Goal: Task Accomplishment & Management: Manage account settings

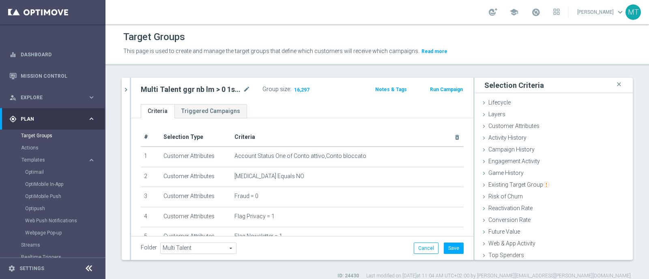
scroll to position [8, 0]
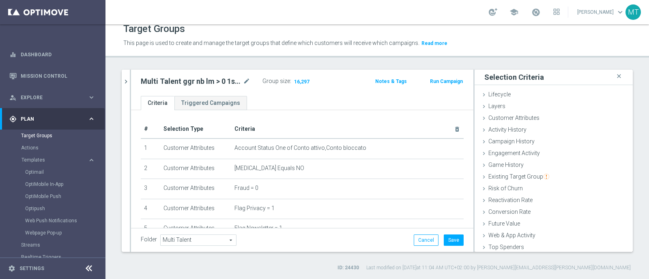
click at [131, 84] on div "Multi Talent ggr nb lm > 0 1st Sport e Lotteries saldo mode_edit Group size : 1…" at bounding box center [302, 83] width 342 height 26
click at [126, 78] on icon "chevron_right" at bounding box center [126, 82] width 8 height 8
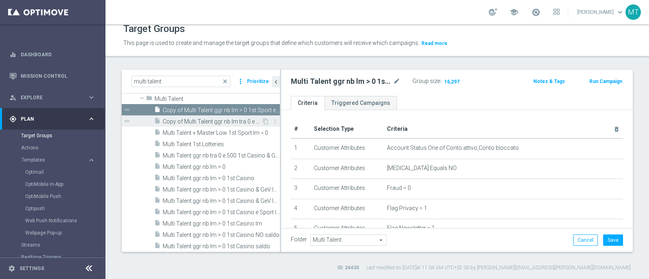
scroll to position [101, 0]
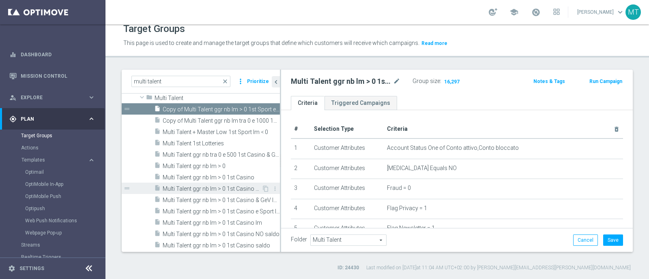
click at [215, 191] on span "Multi Talent ggr nb lm > 0 1st Casino & GeV lm NO saldo" at bounding box center [212, 189] width 99 height 7
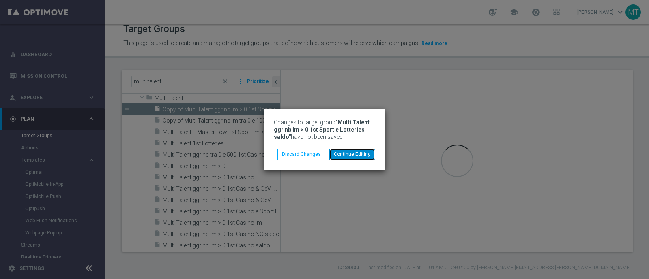
click at [344, 157] on button "Continue Editing" at bounding box center [352, 154] width 46 height 11
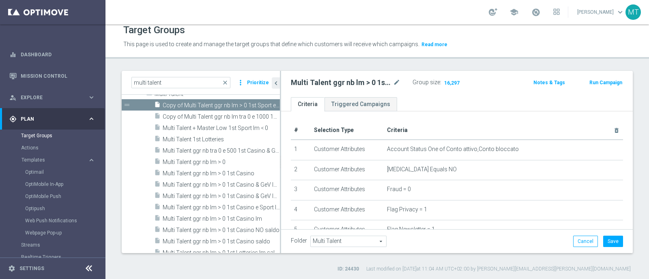
scroll to position [111, 0]
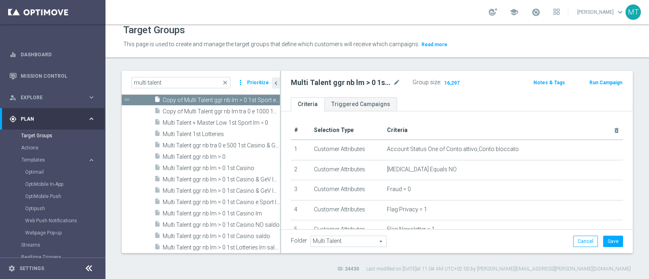
click at [392, 83] on div "Multi Talent ggr nb lm > 0 1st Sport e Lotteries saldo mode_edit" at bounding box center [346, 83] width 110 height 10
click at [394, 82] on icon "mode_edit" at bounding box center [396, 83] width 7 height 10
click at [297, 81] on input "Multi Talent ggr nb lm > 0 1st Sport e Lotteries saldo" at bounding box center [346, 83] width 110 height 11
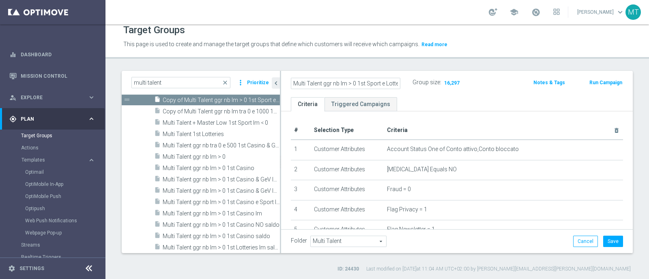
click at [615, 238] on div "Folder Multi Talent Multi Talent arrow_drop_down search Cancel Save Saving..." at bounding box center [457, 242] width 352 height 24
click at [614, 240] on button "Save" at bounding box center [613, 241] width 20 height 11
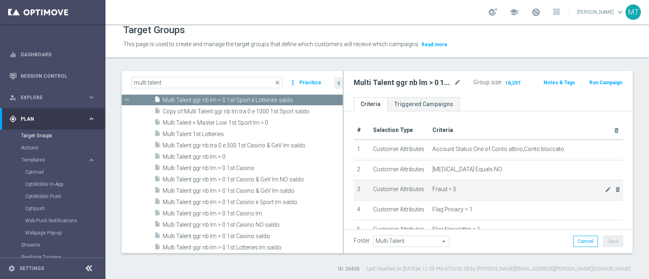
drag, startPoint x: 280, startPoint y: 183, endPoint x: 361, endPoint y: 190, distance: 81.5
click at [361, 190] on as-split "multi talent close more_vert Prioritize Customer Target Groups library_add crea…" at bounding box center [377, 162] width 511 height 183
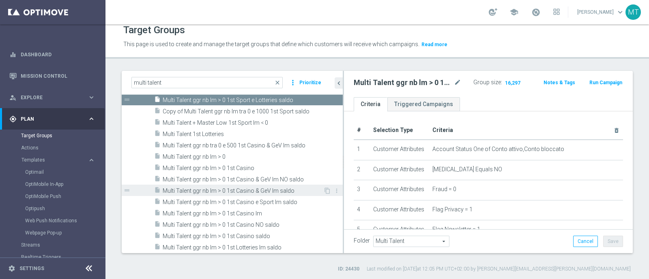
click at [223, 193] on span "Multi Talent ggr nb lm > 0 1st Casino & GeV lm saldo" at bounding box center [243, 191] width 161 height 7
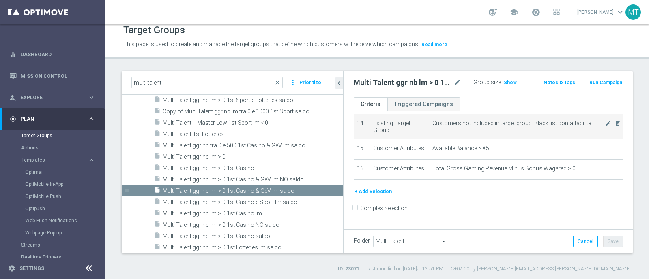
scroll to position [346, 0]
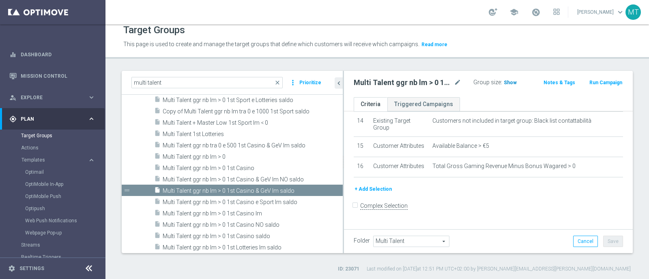
click at [511, 80] on span "Show" at bounding box center [510, 83] width 13 height 6
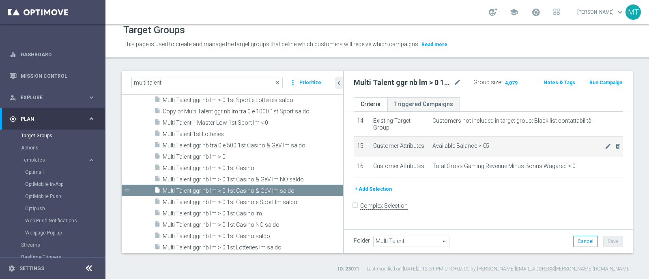
scroll to position [355, 0]
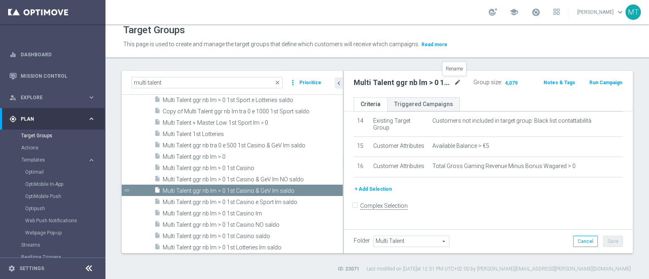
click at [455, 82] on icon "mode_edit" at bounding box center [457, 83] width 7 height 10
click at [339, 82] on icon "chevron_left" at bounding box center [339, 83] width 8 height 8
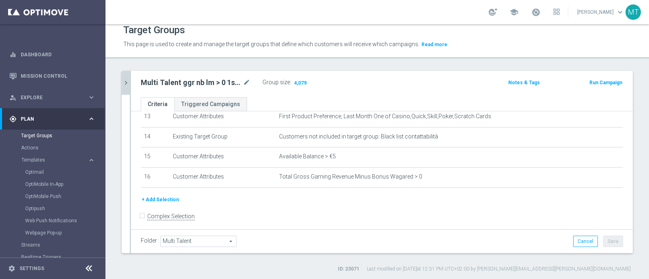
scroll to position [274, 0]
click at [161, 196] on button "+ Add Selection" at bounding box center [160, 200] width 39 height 9
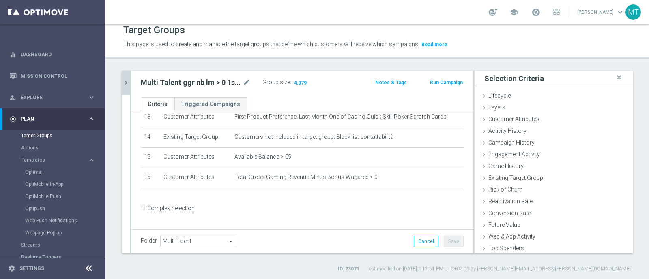
scroll to position [266, 0]
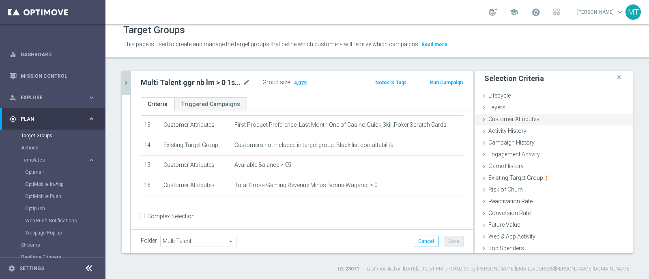
click at [513, 118] on span "Customer Attributes" at bounding box center [513, 119] width 51 height 6
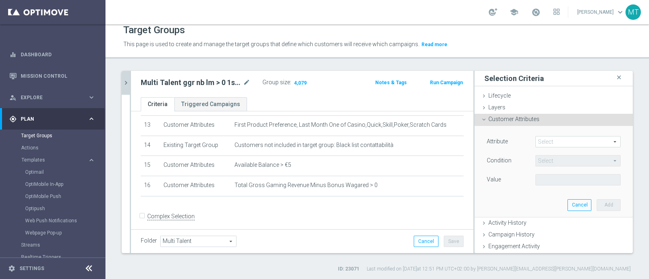
click at [554, 143] on span at bounding box center [578, 142] width 84 height 11
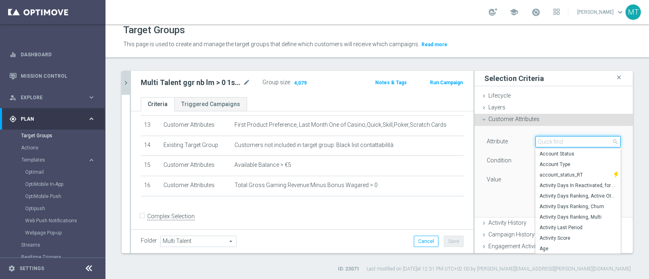
click at [554, 143] on input "search" at bounding box center [577, 141] width 85 height 11
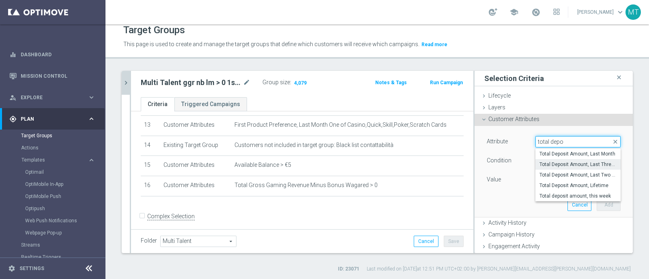
type input "total depo"
click at [583, 163] on span "Total Deposit Amount, Last Three Months" at bounding box center [577, 164] width 77 height 6
type input "Total Deposit Amount, Last Three Months"
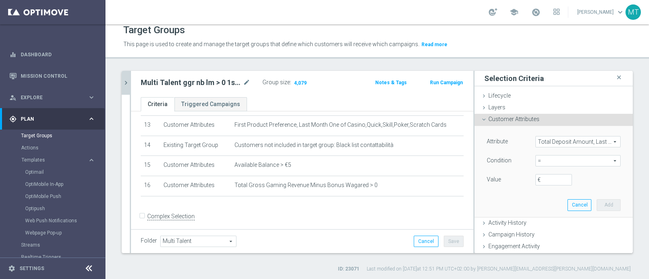
click at [536, 163] on span "=" at bounding box center [578, 161] width 84 height 11
drag, startPoint x: 556, startPoint y: 222, endPoint x: 368, endPoint y: 210, distance: 187.7
click at [339, 212] on form "Complex Selection Invalid Expression" at bounding box center [302, 225] width 323 height 30
click at [550, 159] on span "=" at bounding box center [578, 161] width 84 height 11
click at [566, 228] on label ">=" at bounding box center [577, 226] width 85 height 11
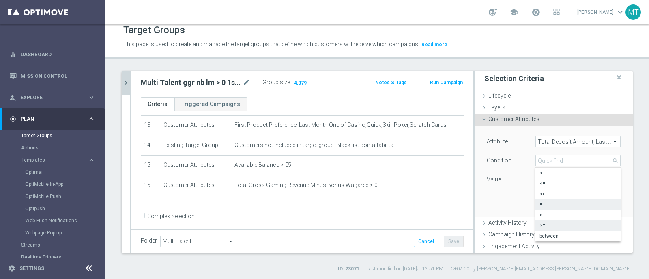
type input ">="
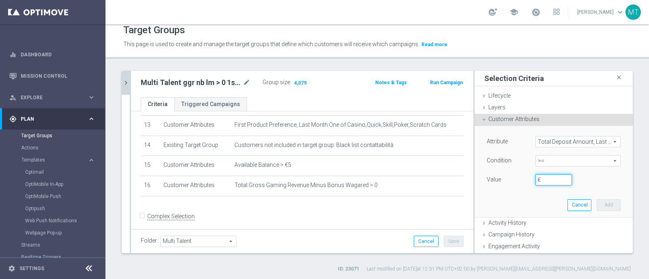
click at [542, 179] on input "€" at bounding box center [553, 179] width 37 height 11
type input "20"
click at [597, 202] on button "Add" at bounding box center [609, 205] width 24 height 11
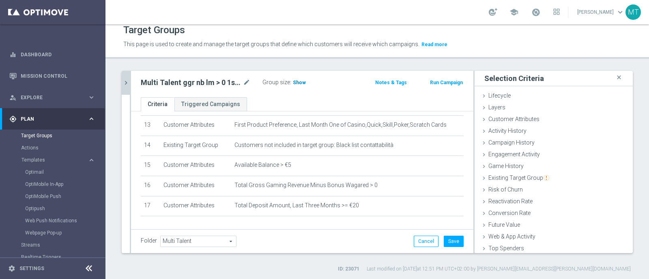
click at [296, 78] on h3 "Show" at bounding box center [299, 82] width 15 height 9
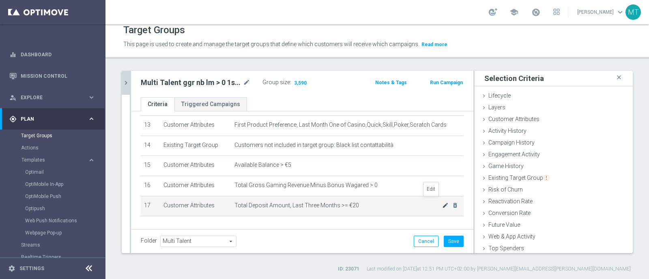
click at [442, 202] on icon "mode_edit" at bounding box center [445, 205] width 6 height 6
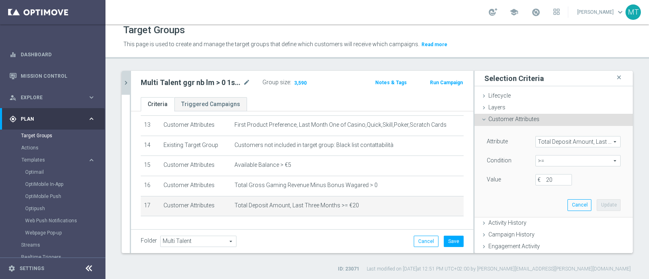
click at [600, 142] on span "Total Deposit Amount, Last Three Months" at bounding box center [578, 142] width 84 height 11
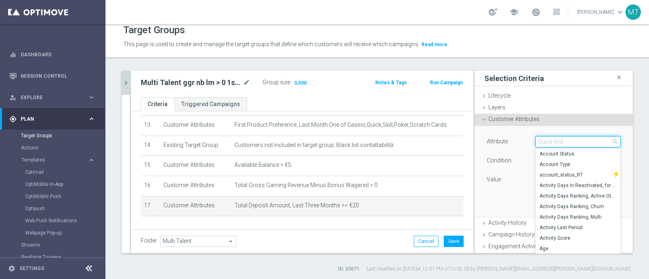
click at [540, 141] on input "search" at bounding box center [577, 141] width 85 height 11
type input "wager"
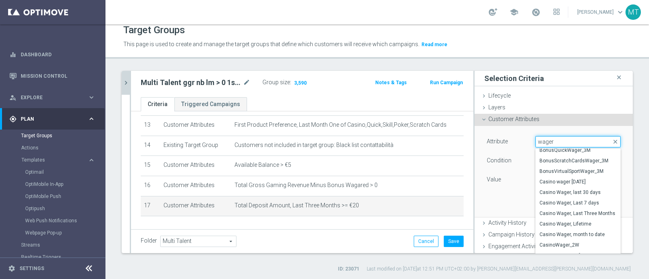
scroll to position [75, 0]
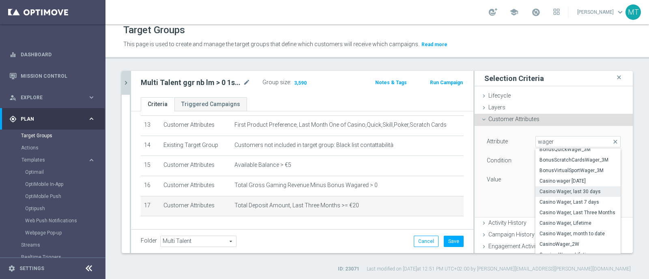
click at [555, 193] on span "Casino Wager, last 30 days" at bounding box center [577, 192] width 77 height 6
type input "Casino Wager, last 30 days"
type input "="
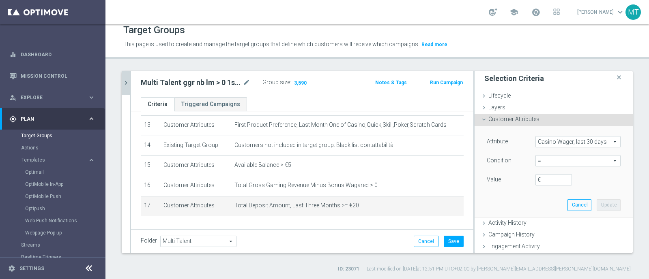
click at [551, 163] on span "=" at bounding box center [578, 161] width 84 height 11
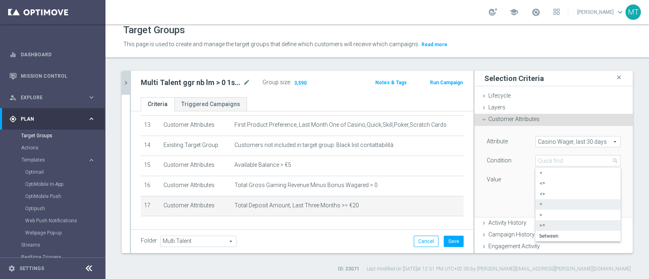
click at [544, 226] on span ">=" at bounding box center [577, 226] width 77 height 6
type input ">="
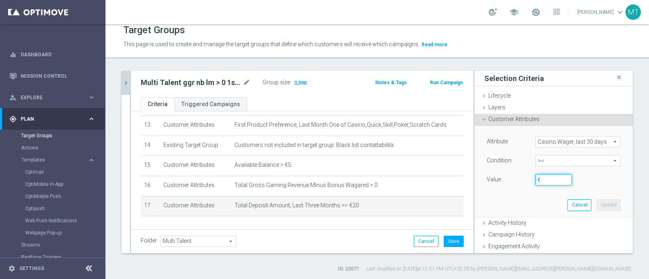
click at [537, 182] on input "€" at bounding box center [553, 179] width 37 height 11
click at [539, 178] on input "€" at bounding box center [553, 179] width 37 height 11
type input "10"
click at [601, 204] on button "Update" at bounding box center [609, 205] width 24 height 11
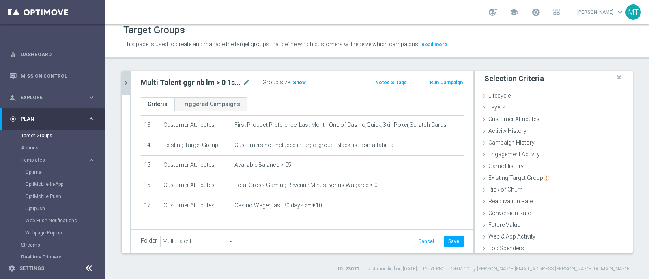
click at [299, 82] on span "Show" at bounding box center [299, 83] width 13 height 6
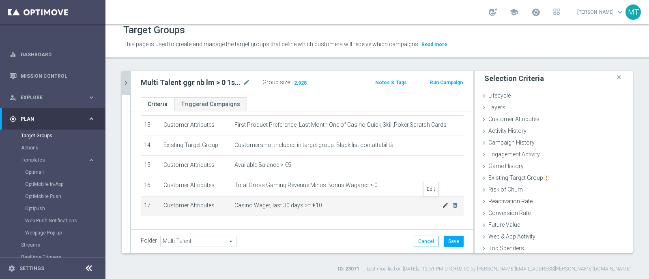
click at [442, 203] on icon "mode_edit" at bounding box center [445, 205] width 6 height 6
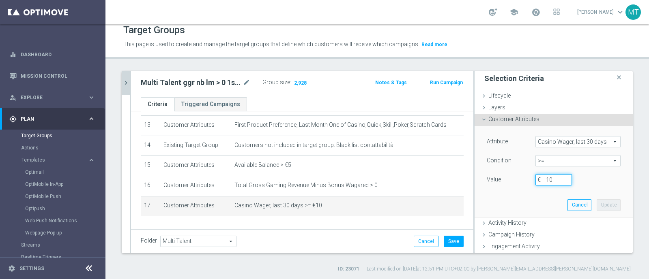
click at [541, 181] on input "10" at bounding box center [553, 179] width 37 height 11
type input "1"
type input "20"
click at [597, 204] on button "Update" at bounding box center [609, 205] width 24 height 11
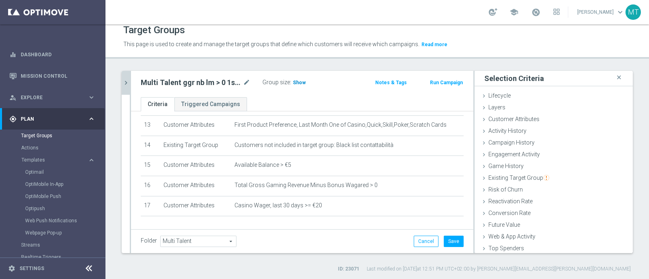
click at [298, 82] on span "Show" at bounding box center [299, 83] width 13 height 6
click at [131, 86] on div "Multi Talent ggr nb lm > 0 1st Casino & GeV [PERSON_NAME] mode_edit Group size …" at bounding box center [302, 84] width 342 height 26
click at [125, 90] on button "chevron_right" at bounding box center [126, 83] width 8 height 24
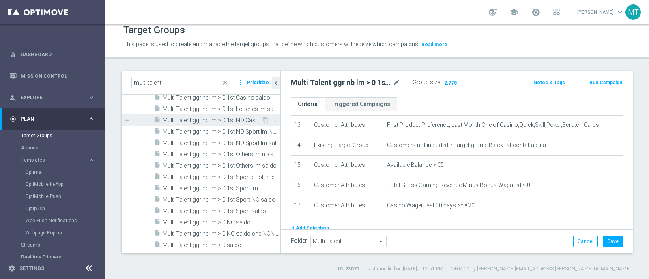
scroll to position [275, 0]
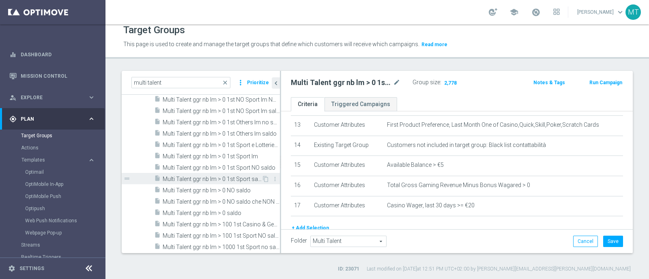
click at [178, 178] on span "Multi Talent ggr nb lm > 0 1st Sport saldo" at bounding box center [212, 179] width 99 height 7
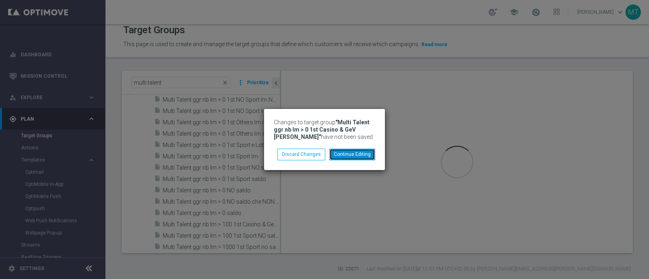
click at [361, 155] on button "Continue Editing" at bounding box center [352, 154] width 46 height 11
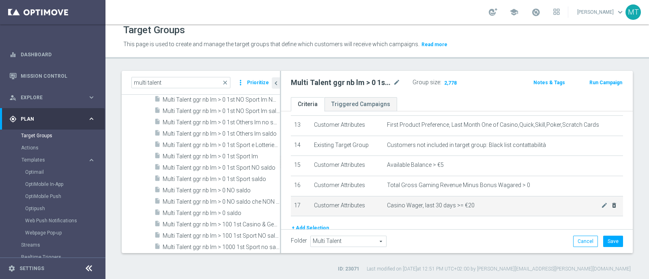
click at [611, 202] on icon "delete_forever" at bounding box center [614, 205] width 6 height 6
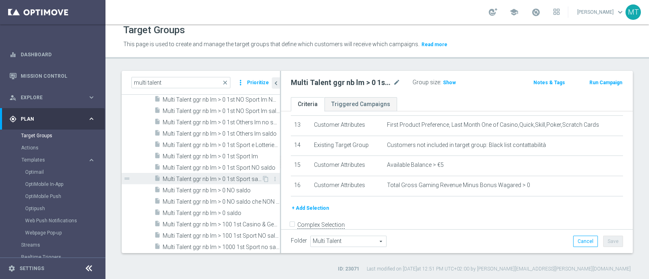
click at [215, 178] on span "Multi Talent ggr nb lm > 0 1st Sport saldo" at bounding box center [212, 179] width 99 height 7
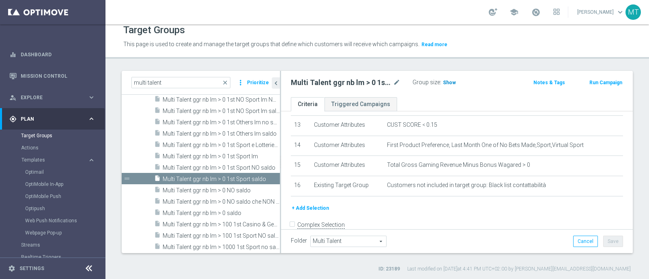
click at [447, 80] on span "Show" at bounding box center [449, 83] width 13 height 6
click at [395, 80] on icon "mode_edit" at bounding box center [396, 83] width 7 height 10
click at [319, 204] on button "+ Add Selection" at bounding box center [310, 208] width 39 height 9
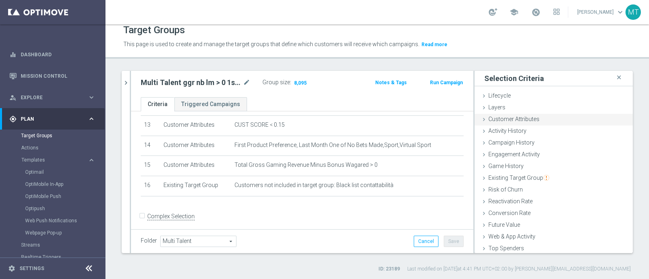
click at [542, 117] on div "Customer Attributes done selection updated" at bounding box center [554, 120] width 158 height 12
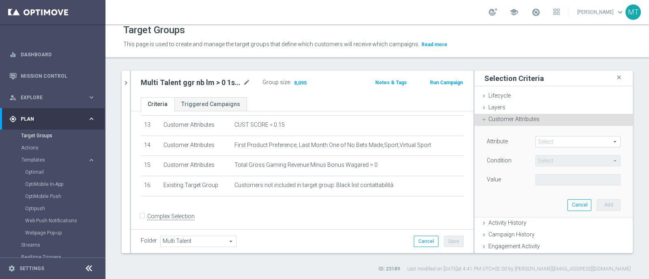
click at [541, 143] on span at bounding box center [578, 142] width 84 height 11
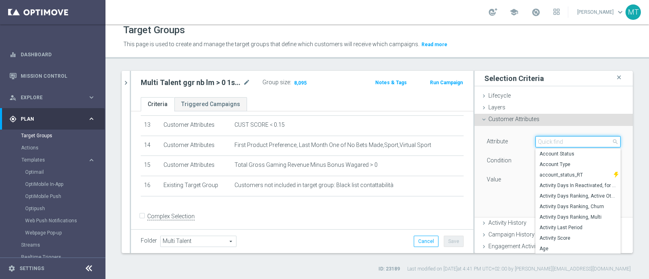
click at [541, 143] on input "search" at bounding box center [577, 141] width 85 height 11
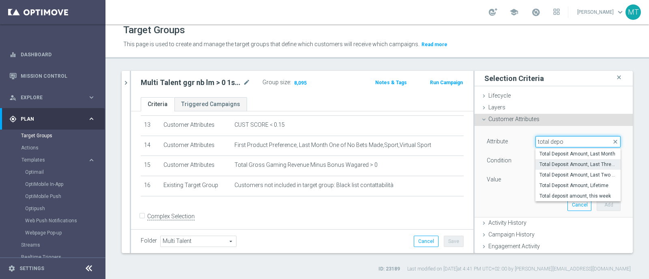
type input "total depo"
click at [574, 165] on span "Total Deposit Amount, Last Three Months" at bounding box center [577, 164] width 77 height 6
type input "Total Deposit Amount, Last Three Months"
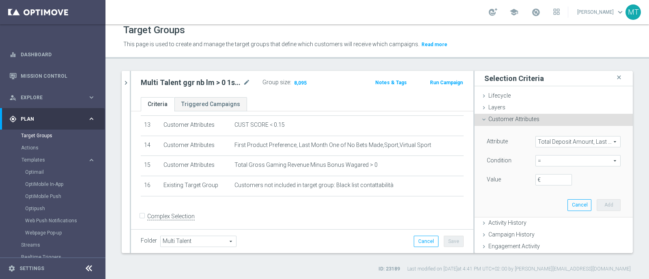
click at [539, 159] on span "=" at bounding box center [578, 161] width 84 height 11
click at [552, 221] on label ">=" at bounding box center [577, 226] width 85 height 11
type input ">="
click at [543, 181] on input "€" at bounding box center [553, 179] width 37 height 11
type input "2"
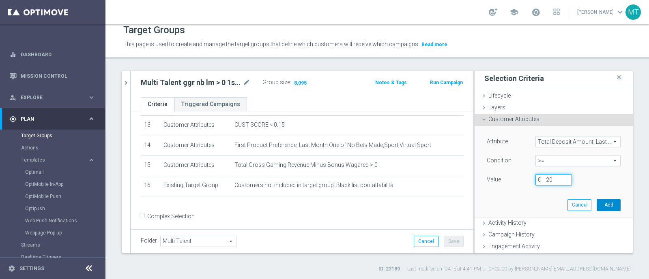
type input "20"
click at [600, 206] on button "Add" at bounding box center [609, 205] width 24 height 11
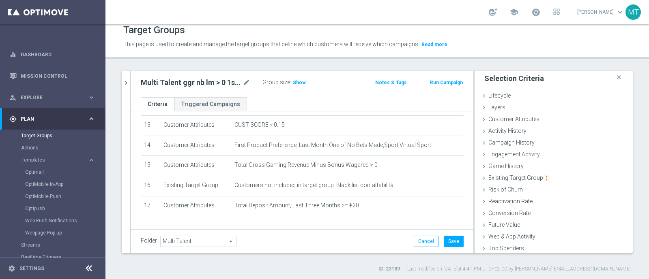
click at [294, 88] on div "Group size : Show" at bounding box center [302, 82] width 81 height 11
click at [296, 82] on span "Show" at bounding box center [299, 83] width 13 height 6
click at [505, 114] on div "Customer Attributes done selection saved" at bounding box center [554, 120] width 158 height 12
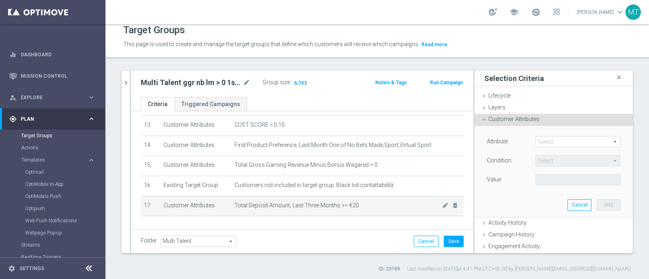
click at [372, 202] on span "Total Deposit Amount, Last Three Months >= €20" at bounding box center [338, 205] width 208 height 7
click at [442, 202] on icon "mode_edit" at bounding box center [445, 205] width 6 height 6
click at [546, 146] on span "Total Deposit Amount, Last Three Months" at bounding box center [578, 142] width 84 height 11
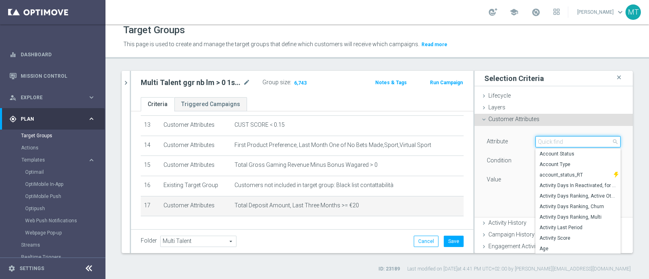
click at [542, 143] on input "search" at bounding box center [577, 141] width 85 height 11
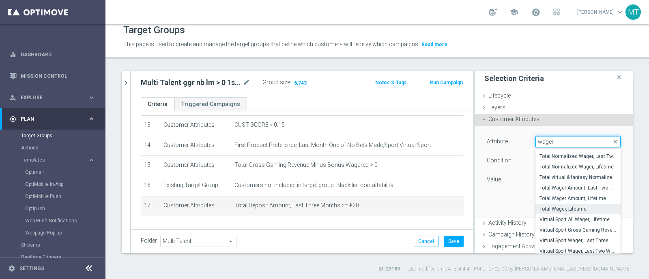
scroll to position [577, 0]
type input "wager"
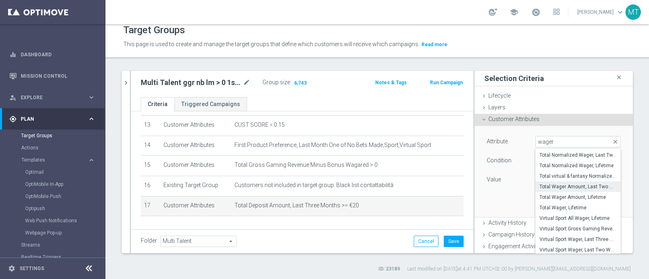
click at [559, 184] on span "Total Wager Amount, Last Two Weeks" at bounding box center [577, 187] width 77 height 6
type input "Total Wager Amount, Last Two Weeks"
type input "="
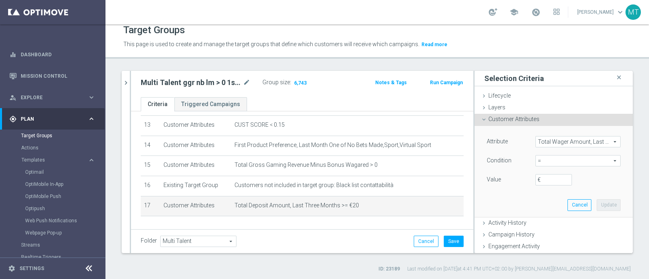
click at [541, 157] on span "=" at bounding box center [578, 161] width 84 height 11
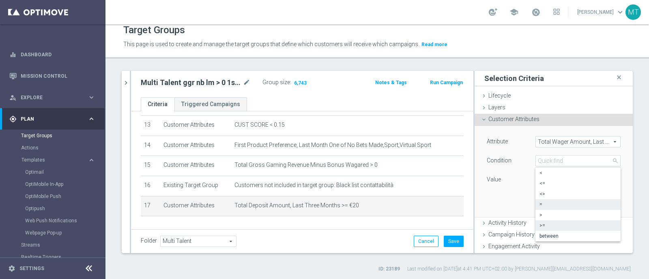
click at [550, 226] on span ">=" at bounding box center [577, 226] width 77 height 6
type input ">="
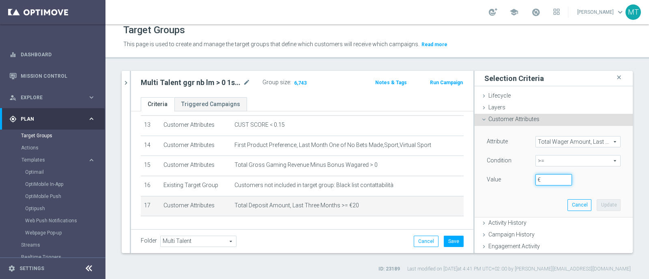
click at [539, 180] on input "€" at bounding box center [553, 179] width 37 height 11
type input "20"
click at [600, 204] on button "Update" at bounding box center [609, 205] width 24 height 11
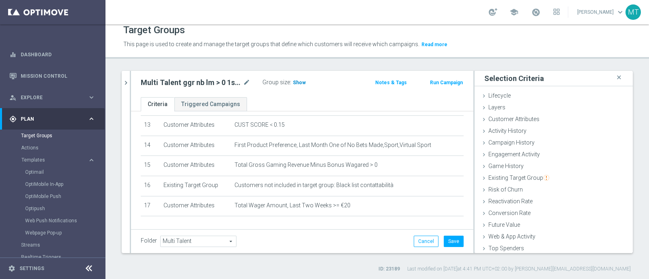
click at [294, 84] on span "Show" at bounding box center [299, 83] width 13 height 6
click at [132, 77] on div "Multi Talent ggr nb lm > 0 1st Sport saldo mode_edit Group size : 5,564 Notes &…" at bounding box center [302, 84] width 342 height 26
click at [127, 79] on icon "chevron_right" at bounding box center [126, 83] width 8 height 8
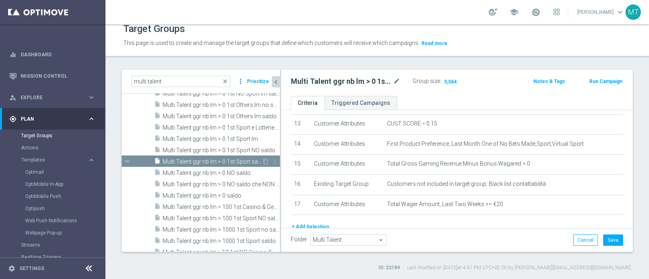
scroll to position [291, 0]
click at [197, 175] on span "Multi Talent ggr nb lm > 0 NO saldo" at bounding box center [212, 174] width 98 height 7
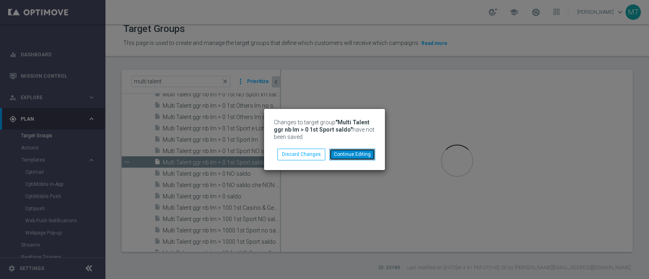
click at [347, 155] on button "Continue Editing" at bounding box center [352, 154] width 46 height 11
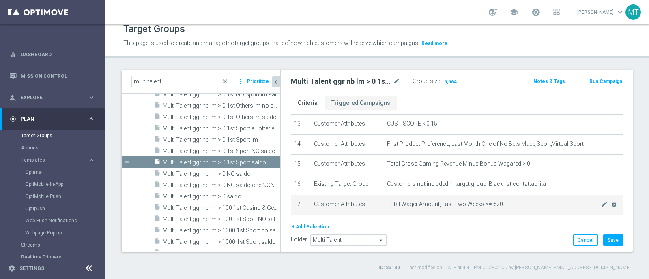
scroll to position [294, 0]
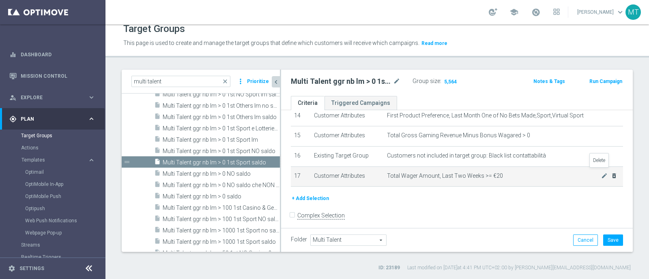
click at [611, 173] on icon "delete_forever" at bounding box center [614, 176] width 6 height 6
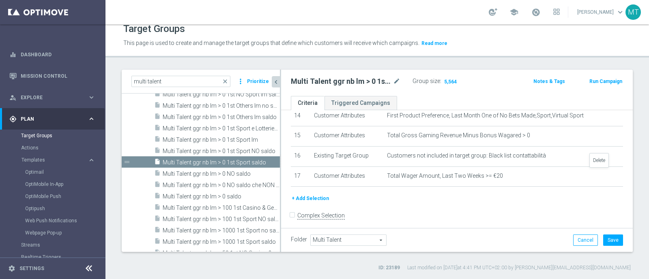
scroll to position [274, 0]
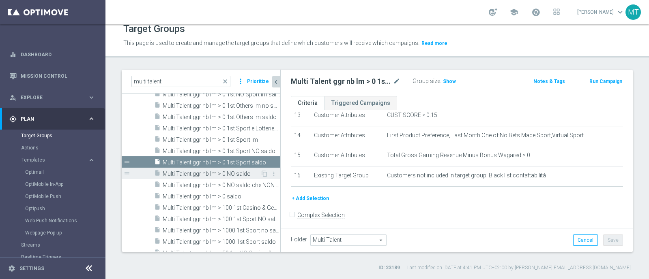
click at [228, 171] on span "Multi Talent ggr nb lm > 0 NO saldo" at bounding box center [212, 174] width 98 height 7
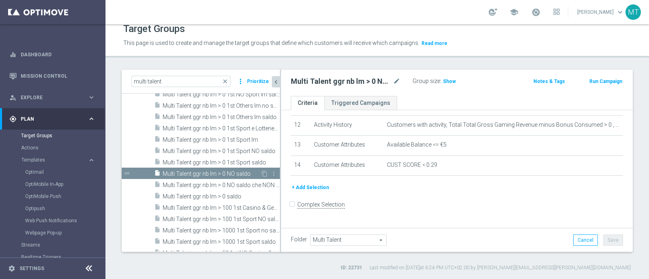
scroll to position [234, 0]
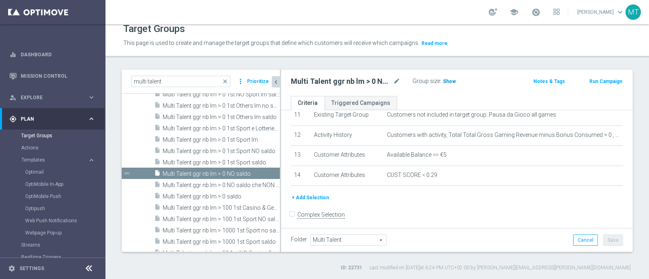
click at [448, 79] on span "Show" at bounding box center [449, 82] width 13 height 6
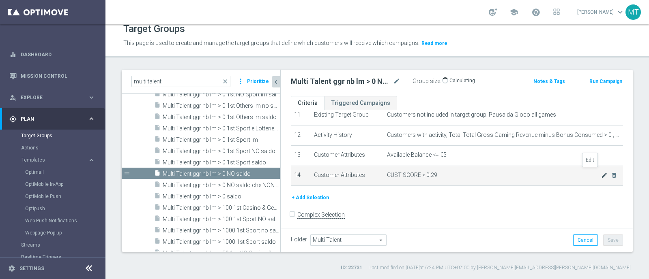
click at [601, 174] on icon "mode_edit" at bounding box center [604, 175] width 6 height 6
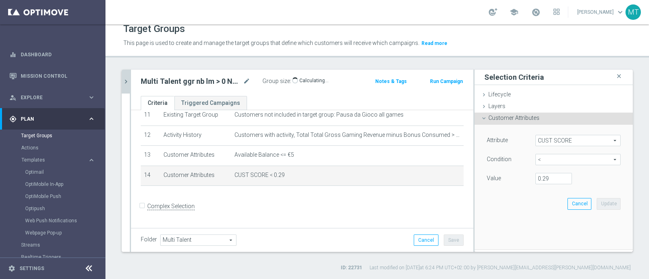
scroll to position [226, 0]
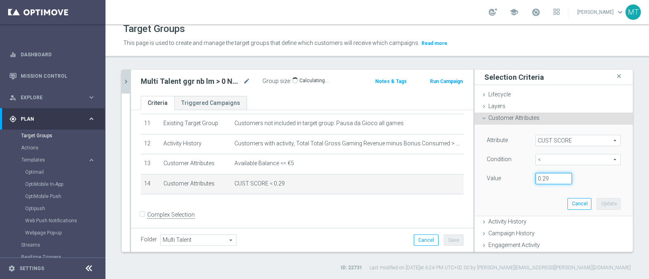
click at [546, 175] on input "0.29" at bounding box center [553, 178] width 37 height 11
type input "0.15"
click at [598, 200] on button "Update" at bounding box center [609, 203] width 24 height 11
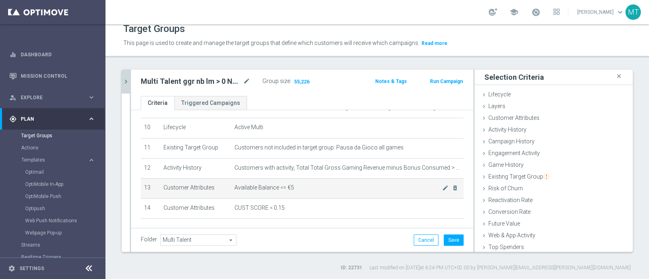
scroll to position [201, 0]
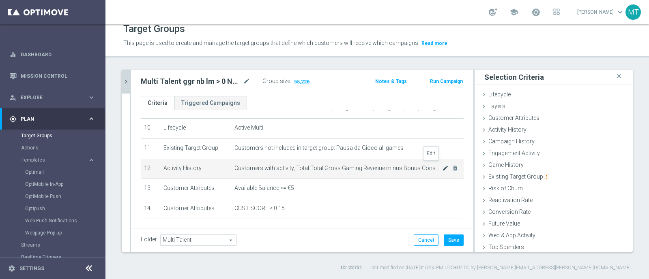
click at [442, 167] on icon "mode_edit" at bounding box center [445, 168] width 6 height 6
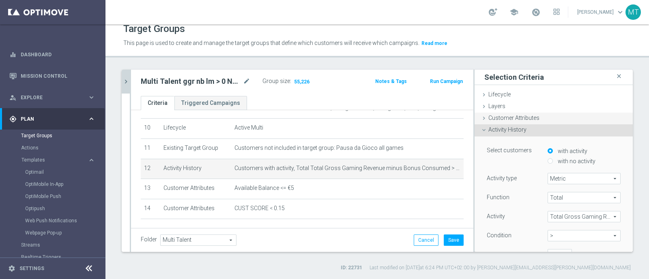
click at [488, 118] on span "Customer Attributes" at bounding box center [513, 118] width 51 height 6
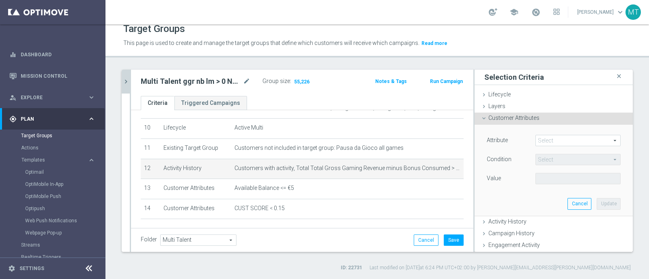
click at [536, 140] on span at bounding box center [578, 140] width 84 height 11
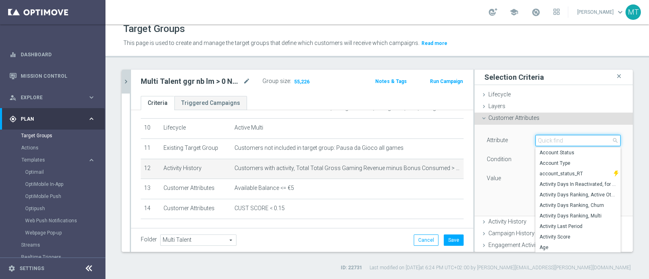
click at [535, 140] on input "search" at bounding box center [577, 140] width 85 height 11
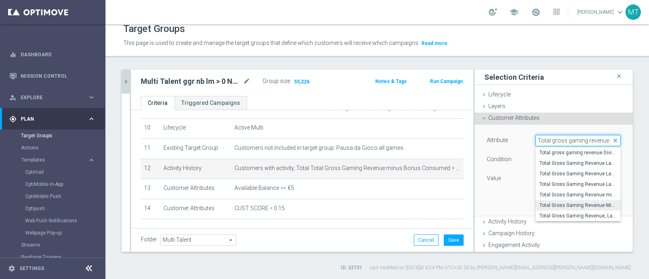
type input "Total gross gaming revenue"
click at [578, 204] on span "Total Gross Gaming Revenue Minus Bonus Wagared" at bounding box center [577, 205] width 77 height 6
type input "Total Gross Gaming Revenue Minus Bonus Wagared"
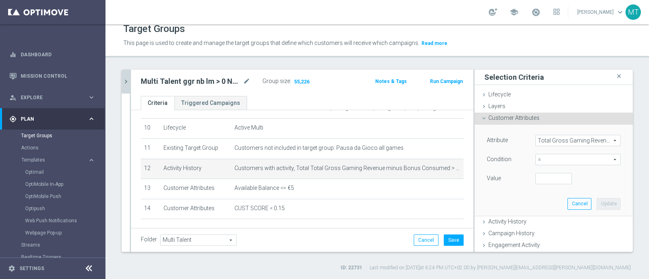
click at [536, 159] on span "=" at bounding box center [578, 160] width 84 height 11
click at [539, 211] on span ">" at bounding box center [577, 214] width 77 height 6
type input ">"
click at [541, 181] on input "number" at bounding box center [553, 178] width 37 height 11
type input "0"
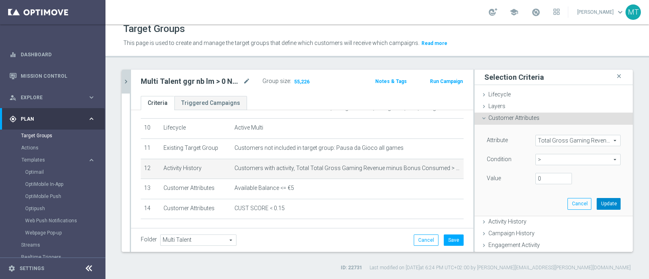
click at [603, 207] on button "Update" at bounding box center [609, 203] width 24 height 11
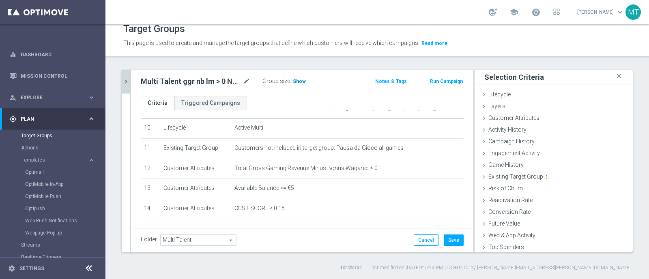
click at [293, 79] on span "Show" at bounding box center [299, 82] width 13 height 6
click at [455, 246] on div "Folder Multi Talent Multi Talent arrow_drop_down search Cancel Save Saving..." at bounding box center [302, 240] width 342 height 24
click at [452, 238] on button "Save" at bounding box center [454, 240] width 20 height 11
click at [122, 92] on button "chevron_right" at bounding box center [126, 82] width 8 height 24
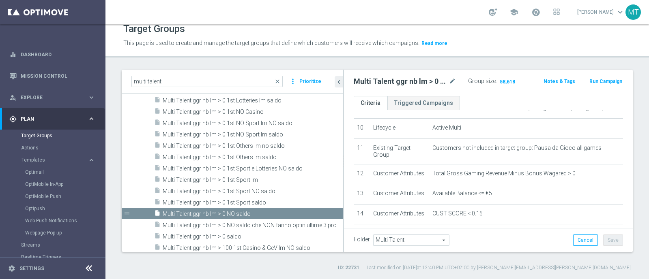
scroll to position [245, 0]
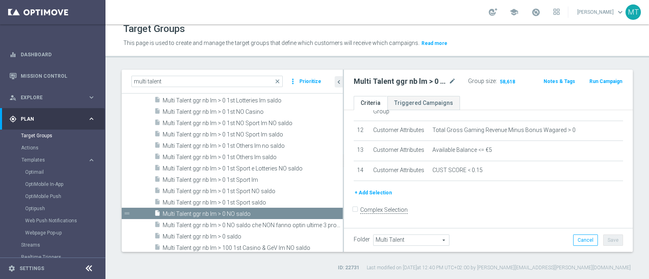
drag, startPoint x: 280, startPoint y: 93, endPoint x: 348, endPoint y: 92, distance: 68.5
click at [348, 92] on as-split "multi talent close more_vert Prioritize Customer Target Groups library_add crea…" at bounding box center [377, 161] width 511 height 183
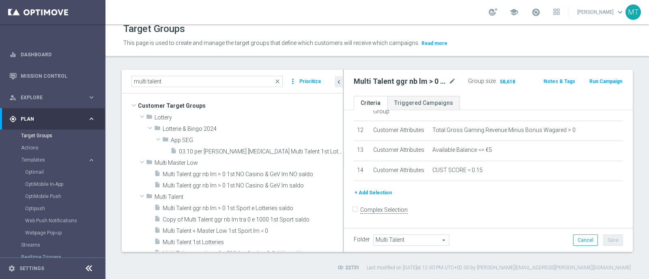
scroll to position [0, 0]
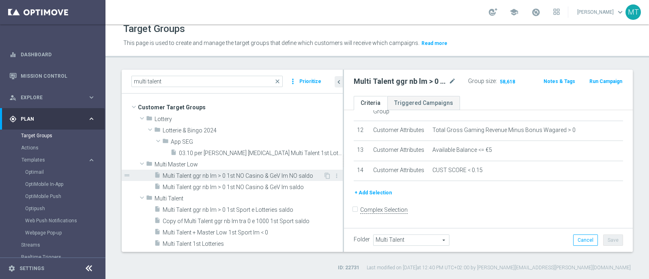
click at [274, 173] on span "Multi Talent ggr nb lm > 0 1st NO Casino & GeV lm NO saldo" at bounding box center [243, 176] width 161 height 7
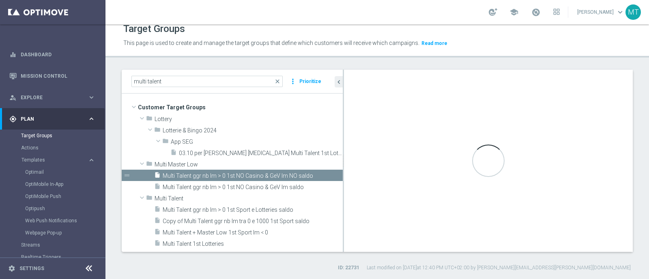
type input "Multi Master Low"
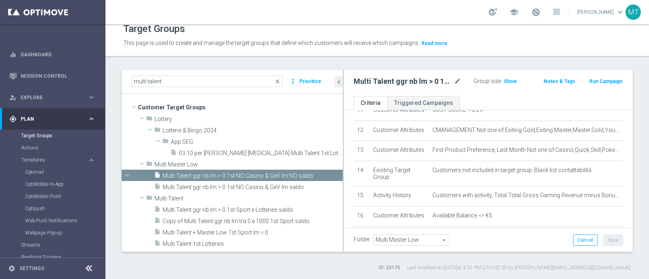
click at [409, 238] on span "Multi Master Low" at bounding box center [411, 240] width 75 height 11
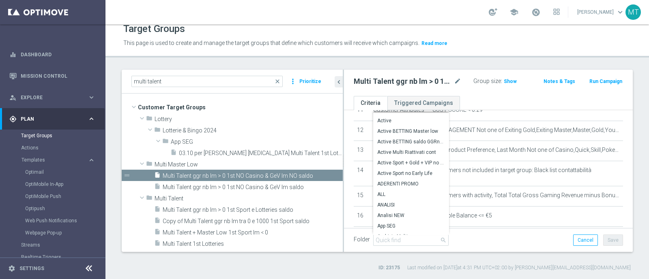
scroll to position [110, 0]
click at [385, 240] on input "search" at bounding box center [410, 240] width 75 height 11
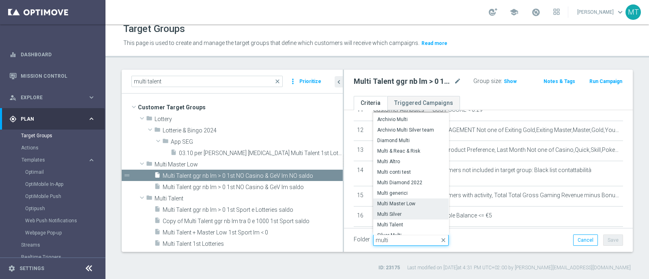
scroll to position [15, 0]
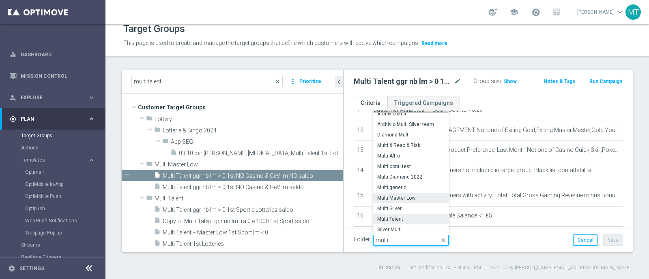
type input "multi"
click at [393, 219] on span "Multi Talent" at bounding box center [410, 219] width 67 height 6
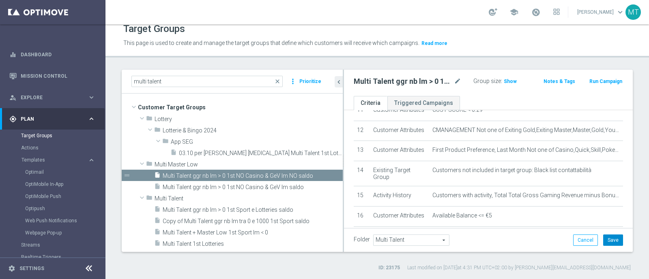
click at [606, 243] on button "Save" at bounding box center [613, 240] width 20 height 11
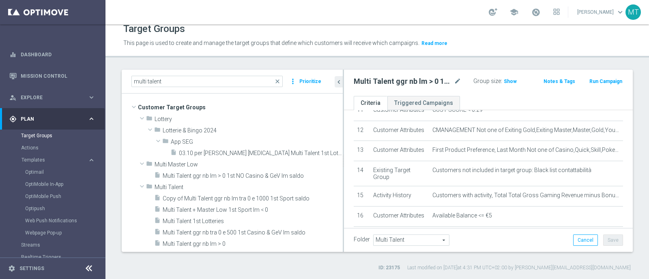
scroll to position [0, 0]
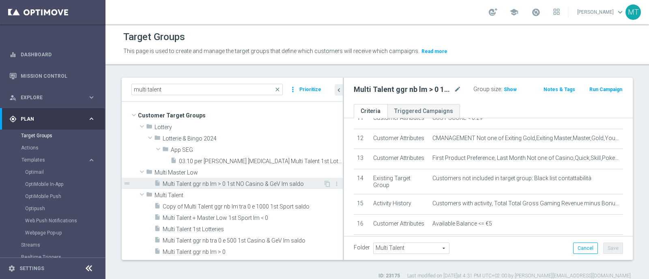
click at [251, 185] on span "Multi Talent ggr nb lm > 0 1st NO Casino & GeV lm saldo" at bounding box center [243, 184] width 161 height 7
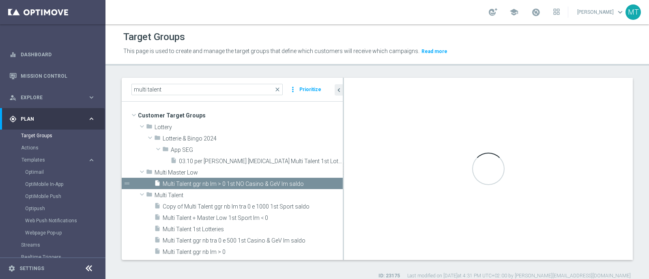
type input "Multi Master Low"
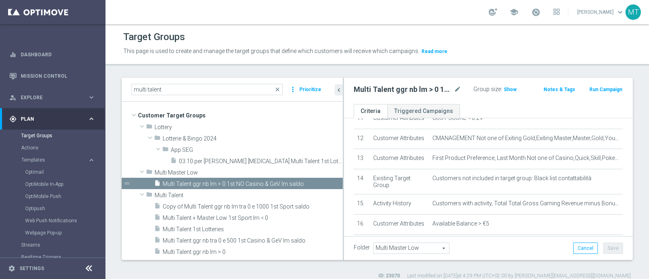
click at [396, 251] on span "Multi Master Low" at bounding box center [411, 248] width 75 height 11
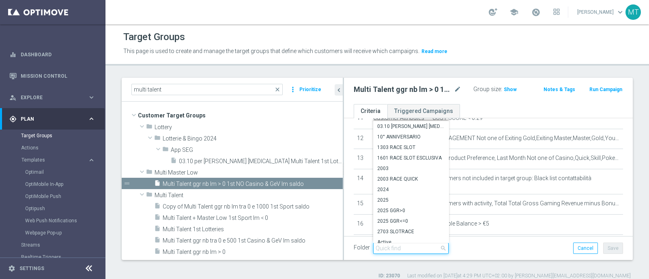
click at [413, 248] on input "search" at bounding box center [410, 248] width 75 height 11
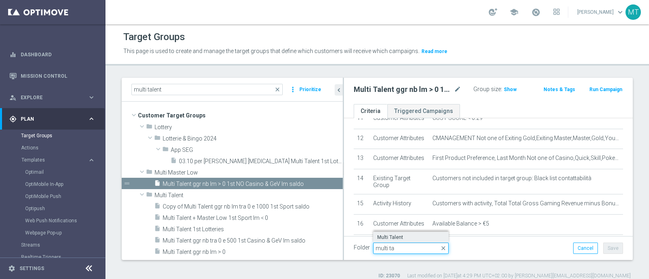
type input "multi ta"
click at [403, 237] on span "Multi Talent" at bounding box center [410, 237] width 67 height 6
type input "Multi Talent"
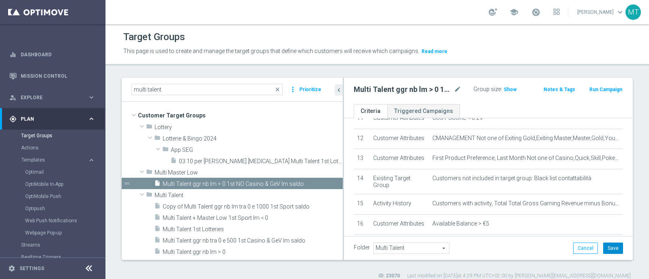
click at [603, 251] on button "Save" at bounding box center [613, 248] width 20 height 11
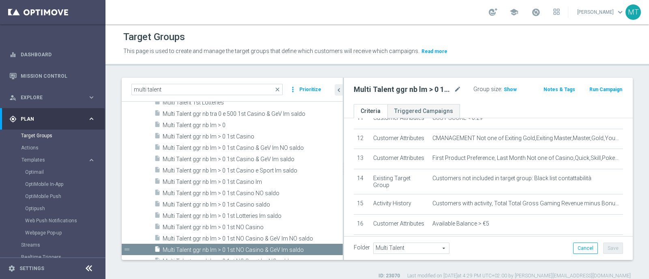
scroll to position [115, 0]
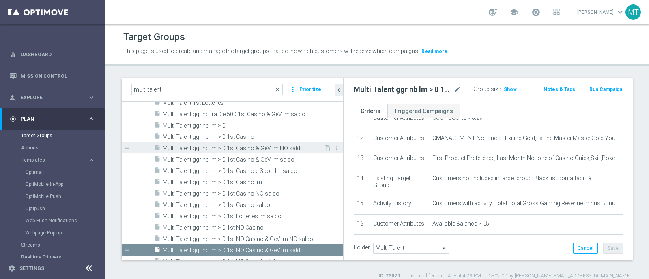
click at [245, 146] on span "Multi Talent ggr nb lm > 0 1st Casino & GeV lm NO saldo" at bounding box center [243, 148] width 161 height 7
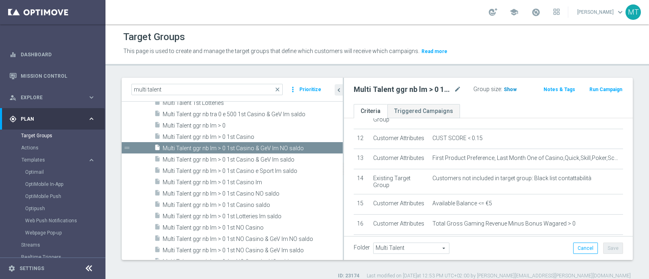
click at [504, 88] on span "Show" at bounding box center [510, 90] width 13 height 6
click at [454, 88] on icon "mode_edit" at bounding box center [457, 90] width 7 height 10
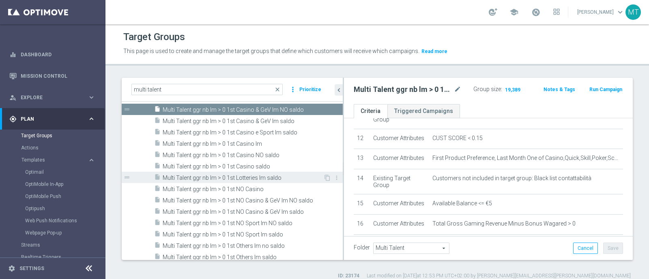
scroll to position [155, 0]
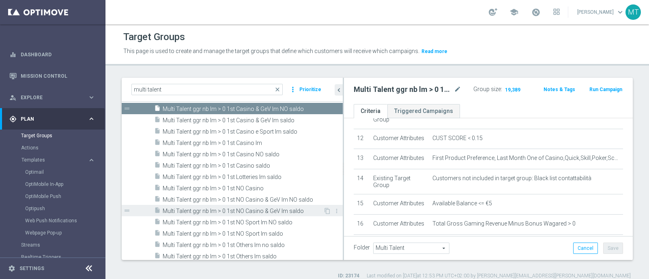
click at [282, 211] on span "Multi Talent ggr nb lm > 0 1st NO Casino & GeV lm saldo" at bounding box center [243, 211] width 161 height 7
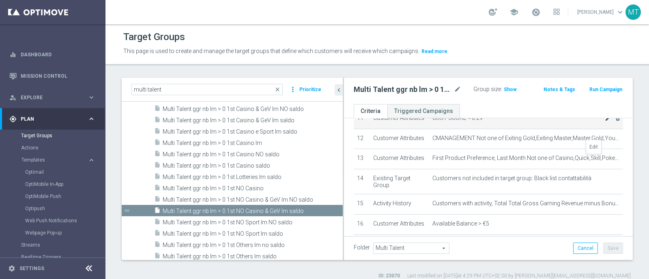
click at [605, 122] on icon "mode_edit" at bounding box center [608, 118] width 6 height 6
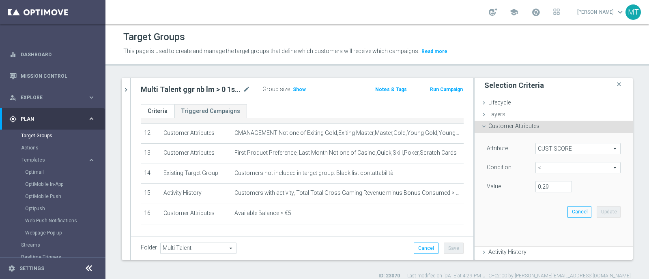
scroll to position [201, 0]
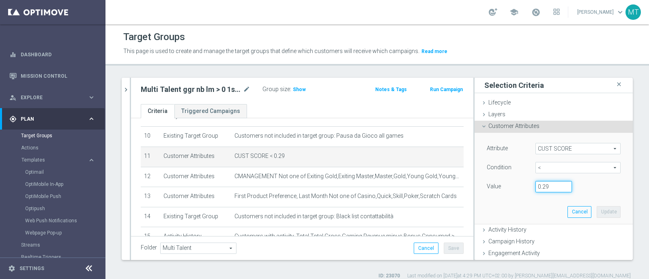
click at [541, 187] on input "0.29" at bounding box center [553, 186] width 37 height 11
type input "0.15"
click at [599, 210] on button "Update" at bounding box center [609, 211] width 24 height 11
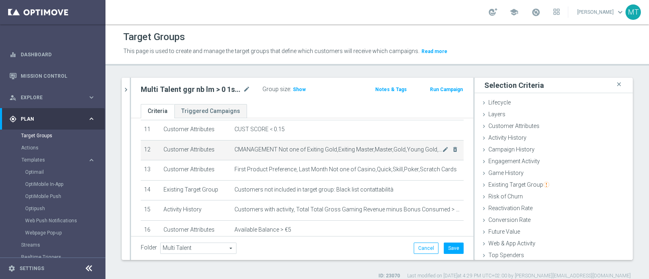
scroll to position [266, 0]
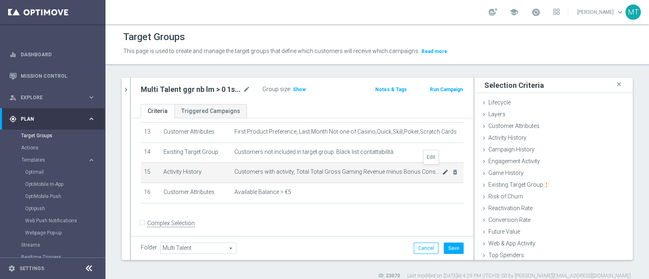
click at [442, 170] on icon "mode_edit" at bounding box center [445, 172] width 6 height 6
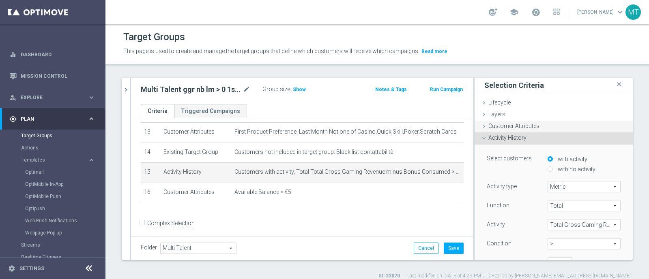
click at [501, 127] on span "Customer Attributes" at bounding box center [513, 126] width 51 height 6
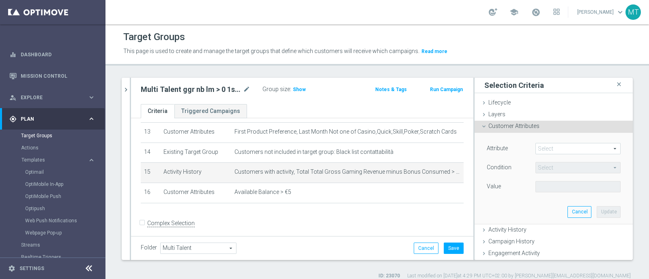
click at [541, 150] on span at bounding box center [578, 149] width 84 height 11
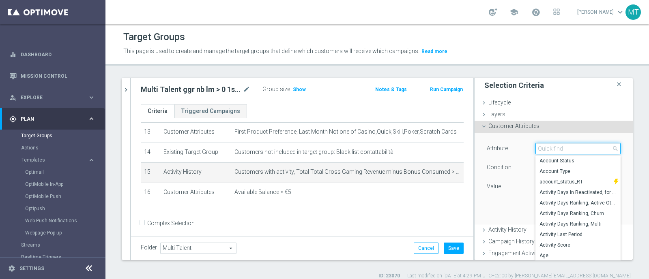
click at [541, 150] on input "search" at bounding box center [577, 148] width 85 height 11
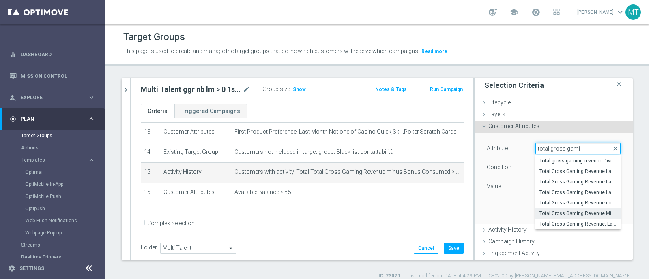
type input "total gross gami"
click at [573, 215] on span "Total Gross Gaming Revenue Minus Bonus Wagared" at bounding box center [577, 213] width 77 height 6
type input "Total Gross Gaming Revenue Minus Bonus Wagared"
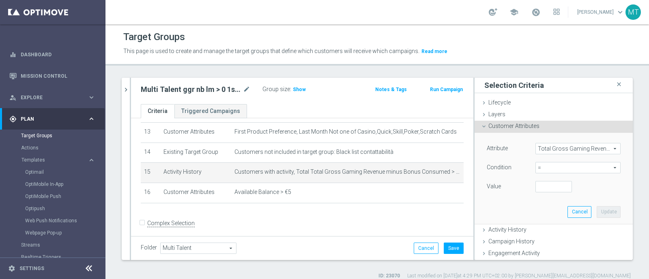
click at [539, 169] on span "=" at bounding box center [578, 168] width 84 height 11
click at [535, 226] on label ">" at bounding box center [577, 222] width 85 height 11
type input ">"
click at [535, 185] on input "number" at bounding box center [553, 186] width 37 height 11
type input "0"
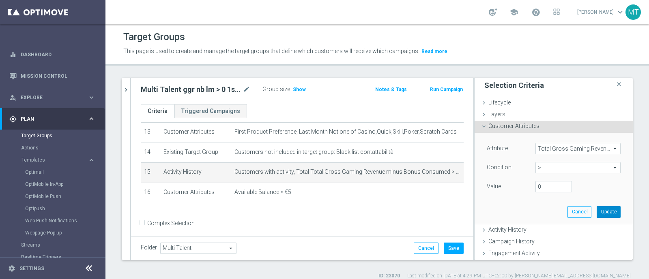
click at [599, 212] on button "Update" at bounding box center [609, 211] width 24 height 11
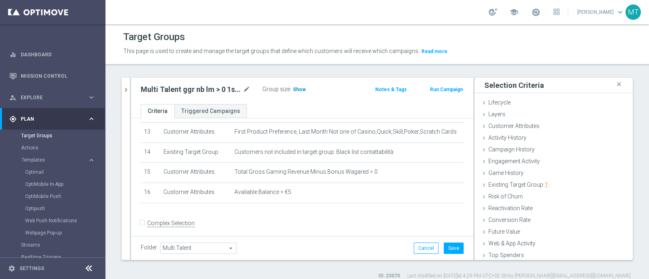
click at [294, 88] on span "Show" at bounding box center [299, 90] width 13 height 6
click at [245, 88] on icon "mode_edit" at bounding box center [246, 90] width 7 height 10
click at [131, 89] on div "Multi Talent ggr nb lm > 0 1st NO Casino & GeV [PERSON_NAME] mode_edit Group si…" at bounding box center [302, 91] width 342 height 26
click at [449, 248] on button "Save" at bounding box center [454, 248] width 20 height 11
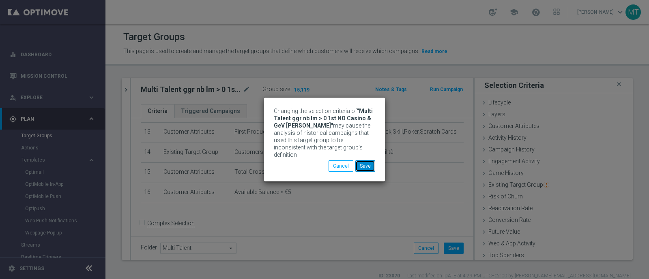
click at [373, 161] on button "Save" at bounding box center [365, 166] width 20 height 11
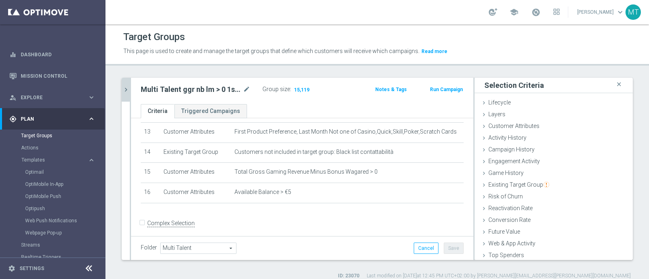
click at [126, 88] on icon "chevron_right" at bounding box center [126, 90] width 8 height 8
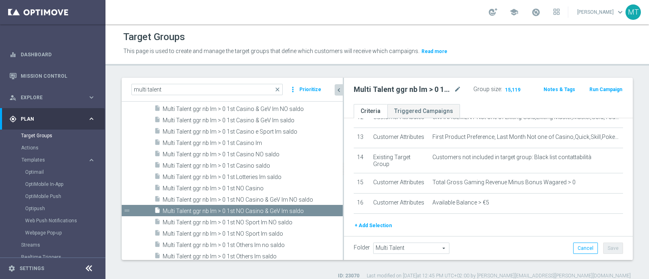
scroll to position [320, 0]
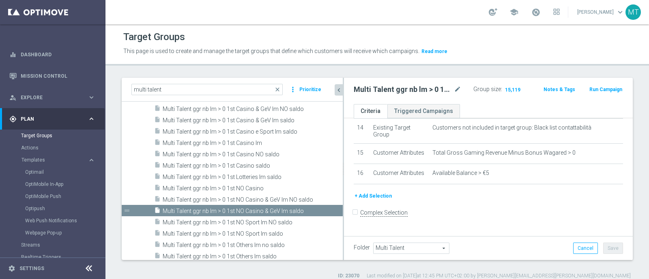
drag, startPoint x: 280, startPoint y: 199, endPoint x: 351, endPoint y: 202, distance: 71.0
click at [351, 202] on as-split "multi talent close more_vert Prioritize Customer Target Groups library_add crea…" at bounding box center [377, 169] width 511 height 183
click at [268, 200] on span "Multi Talent ggr nb lm > 0 1st NO Casino & GeV lm NO saldo" at bounding box center [253, 200] width 180 height 7
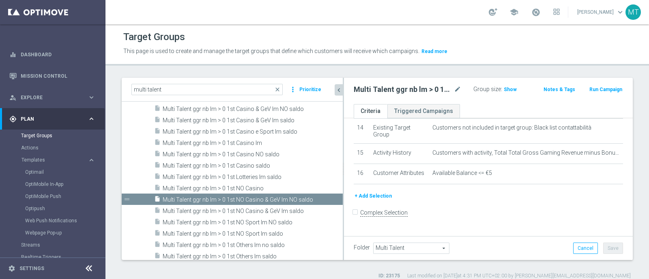
scroll to position [16, 0]
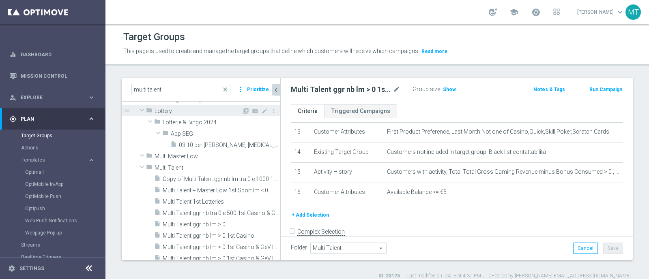
drag, startPoint x: 343, startPoint y: 108, endPoint x: 227, endPoint y: 110, distance: 116.0
click at [227, 110] on as-split "multi talent close more_vert Prioritize Customer Target Groups library_add crea…" at bounding box center [377, 169] width 511 height 183
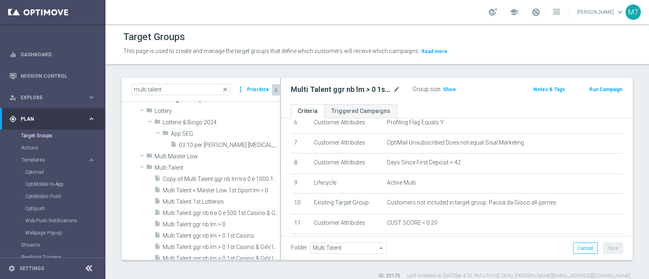
scroll to position [135, 0]
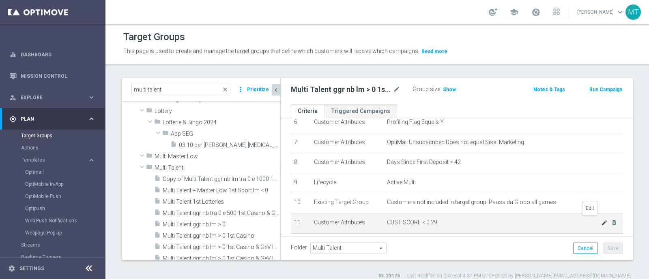
click at [601, 222] on icon "mode_edit" at bounding box center [604, 223] width 6 height 6
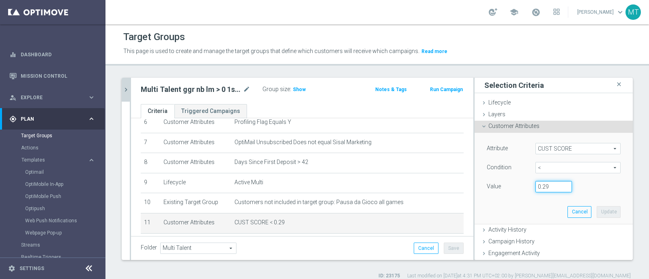
click at [539, 187] on input "0.29" at bounding box center [553, 186] width 37 height 11
type input "0.15"
click at [597, 214] on button "Update" at bounding box center [609, 211] width 24 height 11
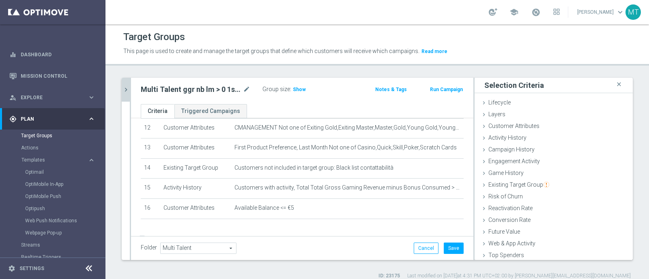
scroll to position [250, 0]
drag, startPoint x: 431, startPoint y: 181, endPoint x: 477, endPoint y: 161, distance: 50.1
click at [0, 0] on icon "mode_edit" at bounding box center [0, 0] width 0 height 0
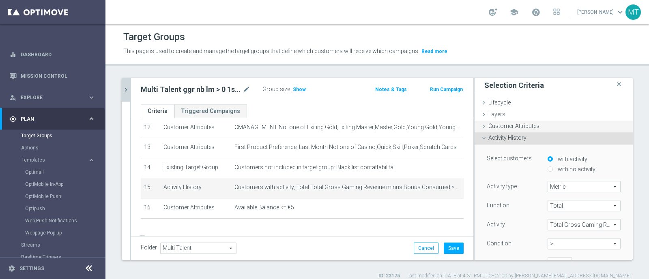
click at [501, 127] on span "Customer Attributes" at bounding box center [513, 126] width 51 height 6
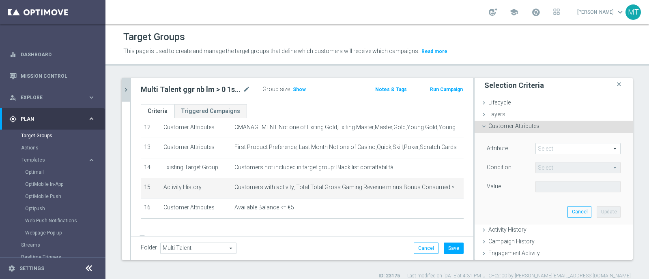
click at [536, 146] on span at bounding box center [578, 149] width 84 height 11
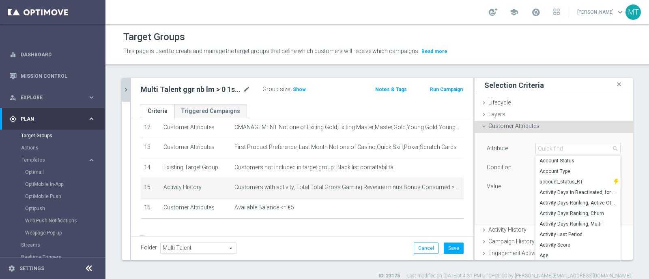
scroll to position [129, 0]
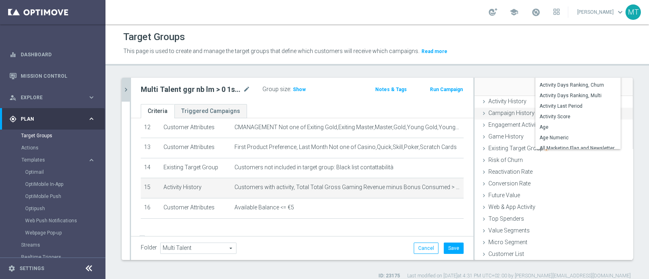
click at [498, 115] on div "Campaign History done" at bounding box center [554, 114] width 158 height 12
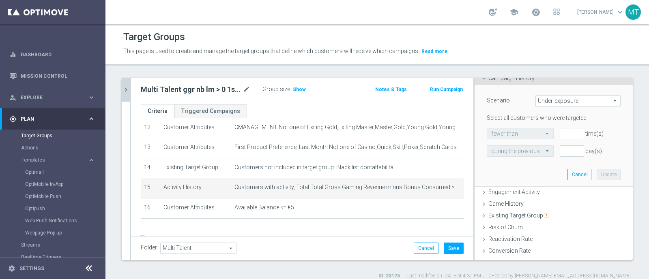
scroll to position [71, 0]
click at [488, 79] on span "Campaign History" at bounding box center [511, 78] width 46 height 6
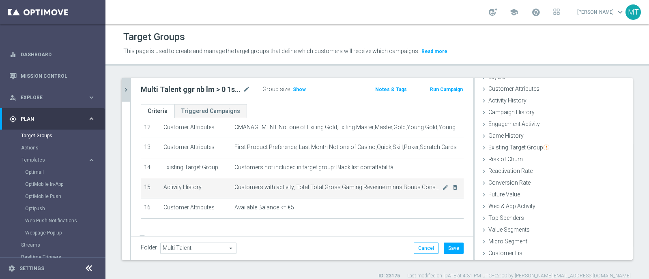
scroll to position [37, 0]
click at [442, 185] on icon "mode_edit" at bounding box center [445, 188] width 6 height 6
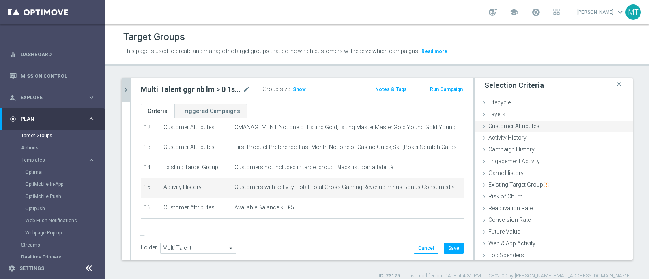
click at [517, 126] on span "Customer Attributes" at bounding box center [513, 126] width 51 height 6
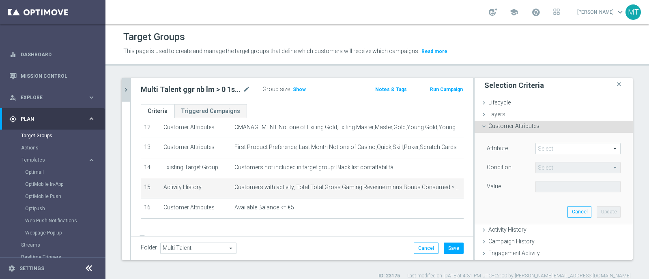
click at [541, 148] on span at bounding box center [578, 149] width 84 height 11
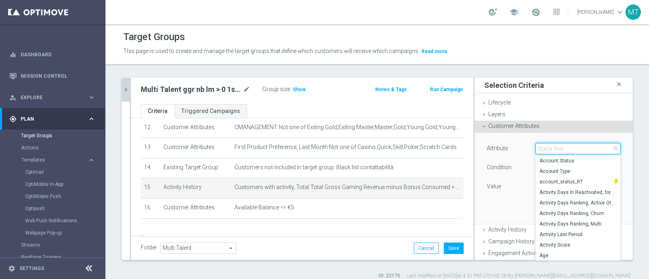
click at [541, 148] on input "search" at bounding box center [577, 148] width 85 height 11
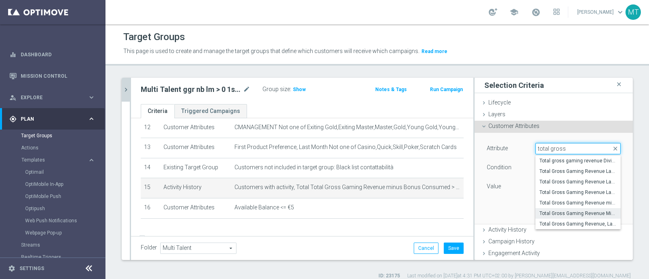
type input "total gross"
click at [561, 211] on span "Total Gross Gaming Revenue Minus Bonus Wagared" at bounding box center [577, 213] width 77 height 6
type input "Total Gross Gaming Revenue Minus Bonus Wagared"
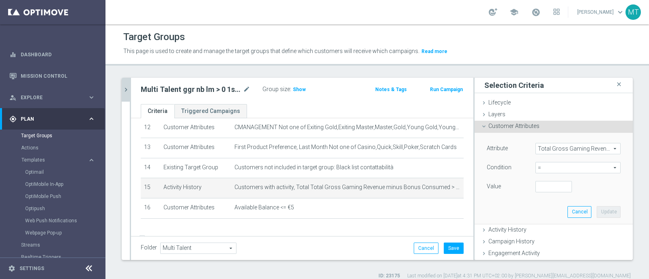
click at [553, 168] on span "=" at bounding box center [578, 168] width 84 height 11
click at [539, 221] on span ">" at bounding box center [577, 222] width 77 height 6
type input ">"
click at [536, 184] on input "number" at bounding box center [553, 186] width 37 height 11
type input "0"
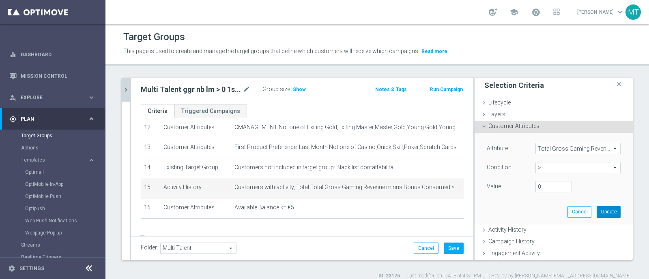
click at [598, 212] on button "Update" at bounding box center [609, 211] width 24 height 11
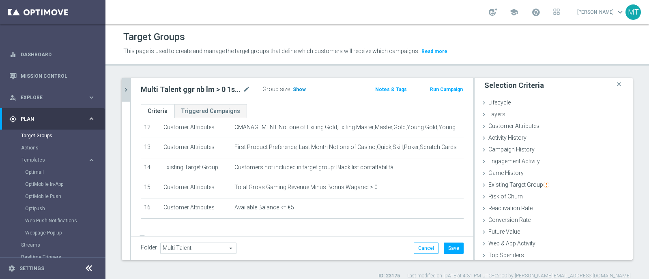
click at [295, 90] on span "Show" at bounding box center [299, 90] width 13 height 6
click at [496, 121] on div "Customer Attributes done selection updated" at bounding box center [554, 127] width 158 height 12
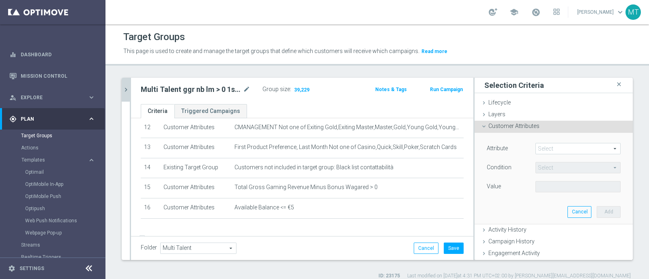
click at [545, 153] on span at bounding box center [578, 149] width 84 height 11
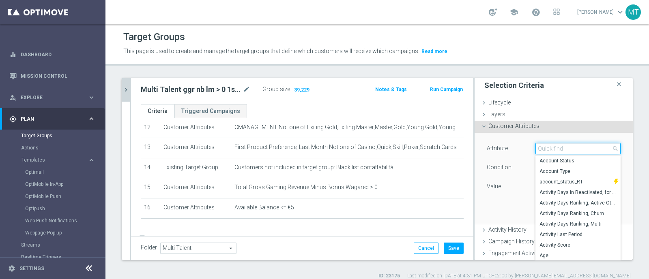
click at [545, 153] on input "search" at bounding box center [577, 148] width 85 height 11
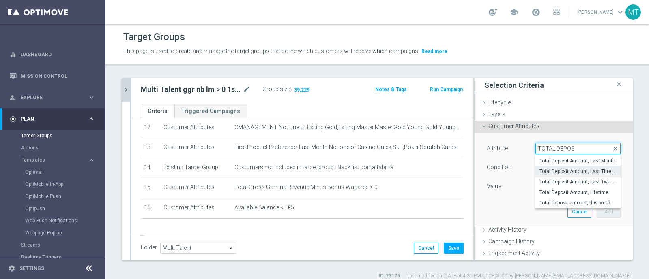
type input "TOTAL DEPOS"
click at [560, 173] on span "Total Deposit Amount, Last Three Months" at bounding box center [577, 171] width 77 height 6
type input "Total Deposit Amount, Last Three Months"
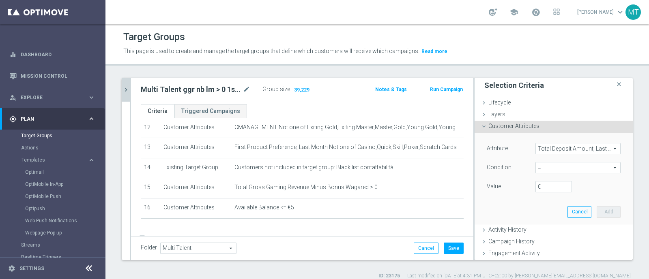
click at [552, 167] on span "=" at bounding box center [578, 168] width 84 height 11
click at [552, 233] on span ">=" at bounding box center [577, 233] width 77 height 6
type input ">="
click at [542, 188] on input "€" at bounding box center [553, 186] width 37 height 11
type input "30"
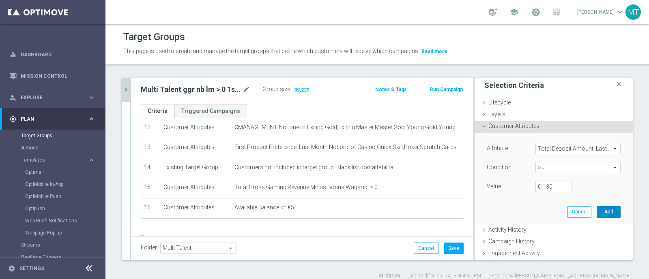
click at [597, 209] on button "Add" at bounding box center [609, 211] width 24 height 11
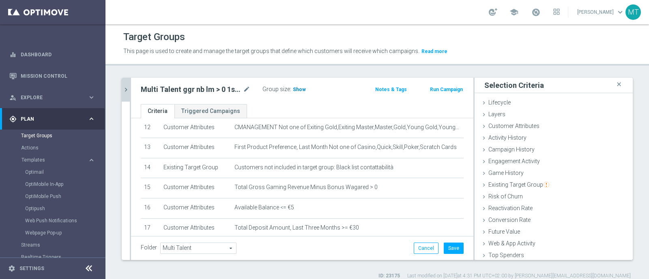
click at [301, 88] on span "Show" at bounding box center [299, 90] width 13 height 6
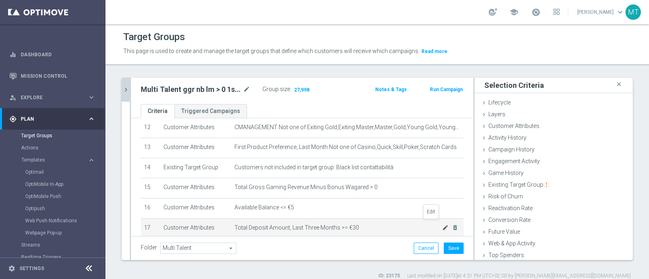
click at [442, 225] on icon "mode_edit" at bounding box center [445, 228] width 6 height 6
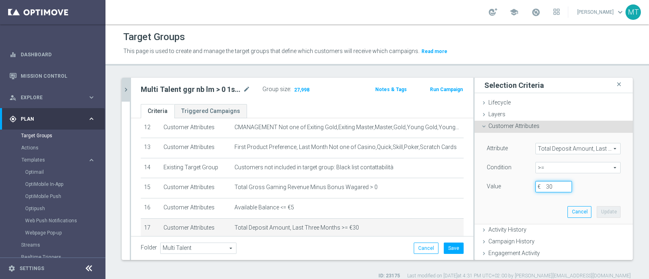
click at [539, 189] on input "30" at bounding box center [553, 186] width 37 height 11
type input "60"
click at [604, 214] on button "Update" at bounding box center [609, 211] width 24 height 11
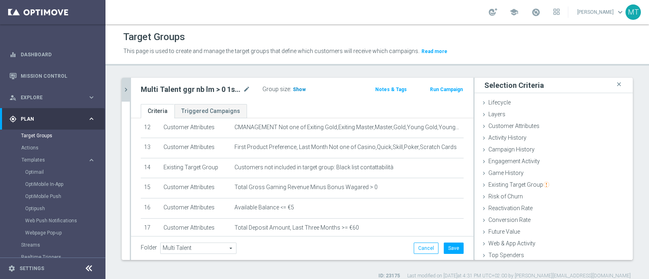
click at [299, 87] on span "Show" at bounding box center [299, 90] width 13 height 6
click at [129, 96] on button "chevron_right" at bounding box center [126, 90] width 8 height 24
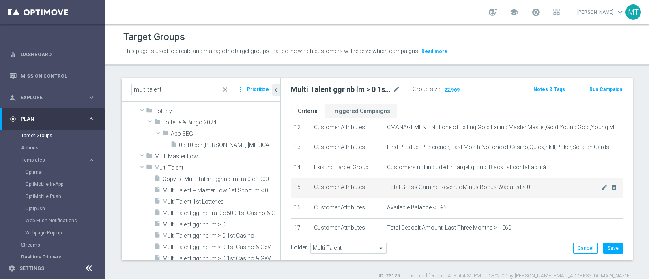
scroll to position [294, 0]
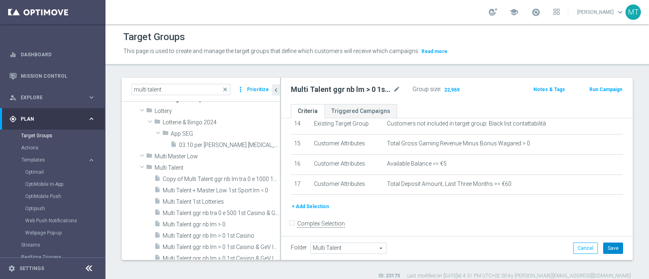
click at [605, 249] on button "Save" at bounding box center [613, 248] width 20 height 11
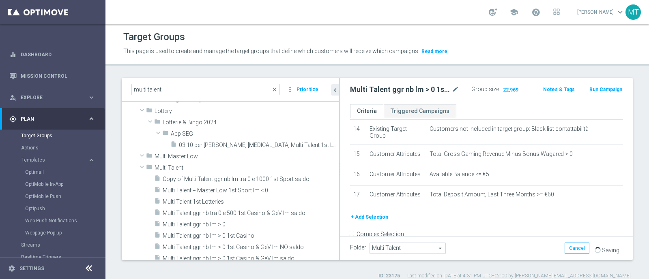
scroll to position [359, 0]
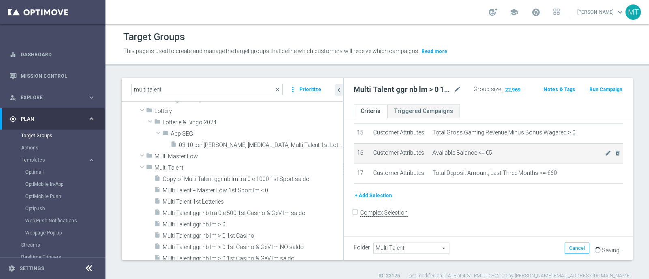
drag, startPoint x: 280, startPoint y: 170, endPoint x: 357, endPoint y: 169, distance: 76.7
click at [357, 169] on as-split "multi talent close more_vert Prioritize Customer Target Groups library_add crea…" at bounding box center [377, 169] width 511 height 183
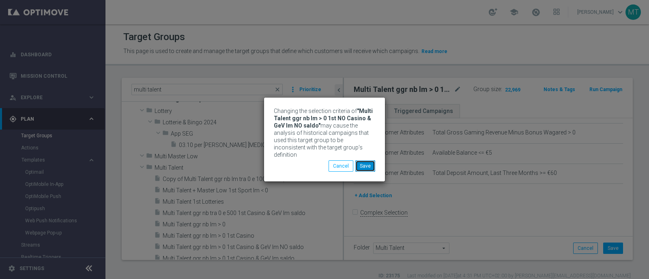
click at [366, 161] on button "Save" at bounding box center [365, 166] width 20 height 11
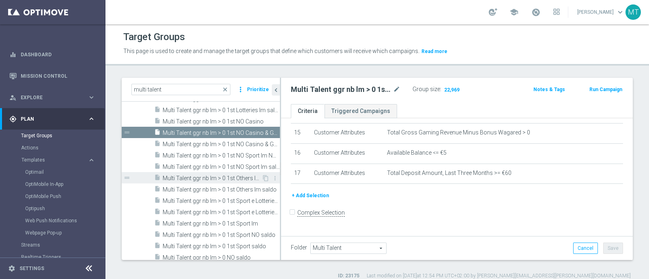
scroll to position [294, 0]
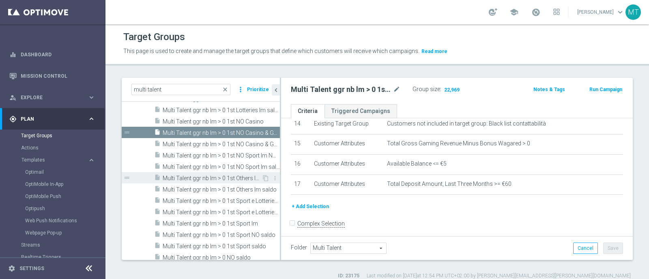
drag, startPoint x: 343, startPoint y: 178, endPoint x: 229, endPoint y: 176, distance: 114.0
click at [229, 176] on as-split "multi talent close more_vert Prioritize Customer Target Groups library_add crea…" at bounding box center [377, 169] width 511 height 183
click at [399, 91] on icon "mode_edit" at bounding box center [396, 90] width 7 height 10
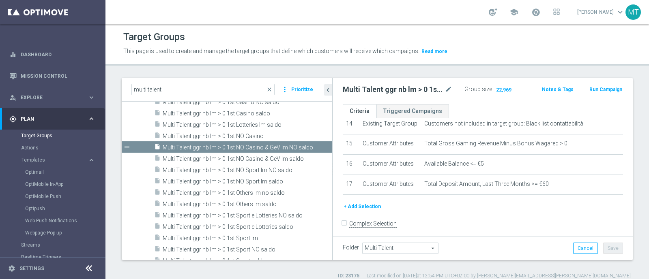
scroll to position [359, 0]
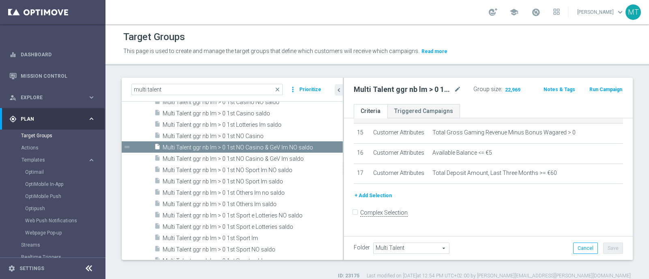
drag, startPoint x: 280, startPoint y: 142, endPoint x: 387, endPoint y: 134, distance: 107.7
click at [387, 134] on as-split "multi talent close more_vert Prioritize Customer Target Groups library_add crea…" at bounding box center [377, 169] width 511 height 183
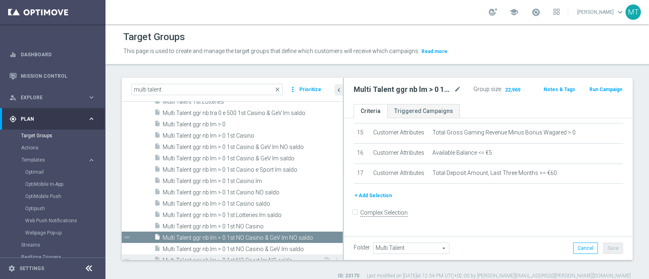
scroll to position [117, 0]
click at [262, 149] on span "Multi Talent ggr nb lm > 0 1st Casino & GeV lm NO saldo" at bounding box center [243, 147] width 161 height 7
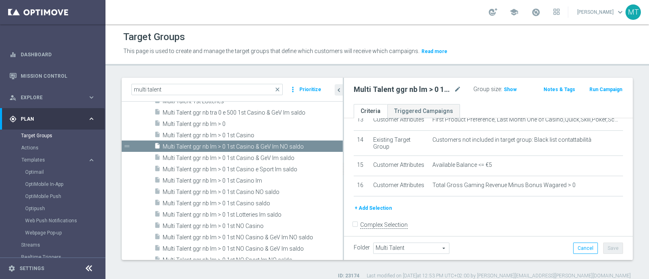
scroll to position [234, 0]
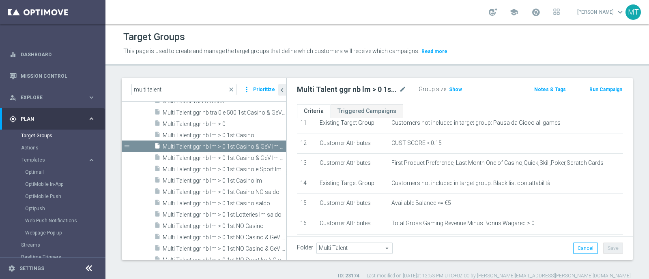
drag, startPoint x: 343, startPoint y: 120, endPoint x: 286, endPoint y: 120, distance: 56.8
click at [286, 120] on div at bounding box center [286, 169] width 1 height 183
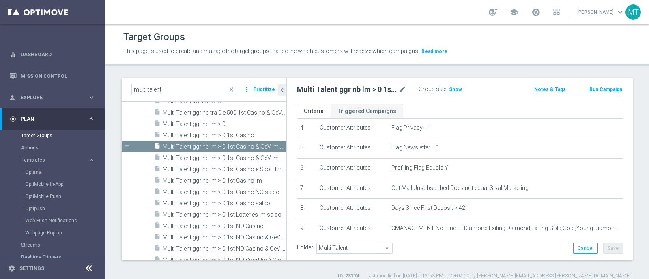
scroll to position [88, 0]
click at [451, 87] on span "Show" at bounding box center [455, 90] width 13 height 6
click at [397, 87] on h2 "Multi Talent ggr nb lm > 0 1st Casino & GeV lm NO saldo" at bounding box center [347, 90] width 101 height 10
click at [399, 89] on icon "mode_edit" at bounding box center [402, 90] width 7 height 10
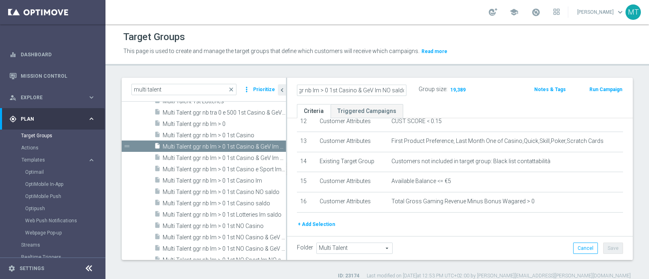
scroll to position [256, 0]
click at [322, 224] on button "+ Add Selection" at bounding box center [316, 225] width 39 height 9
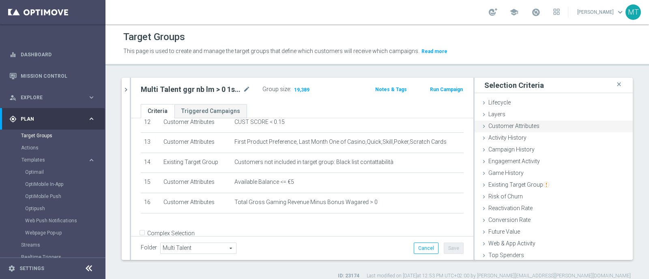
click at [526, 128] on span "Customer Attributes" at bounding box center [513, 126] width 51 height 6
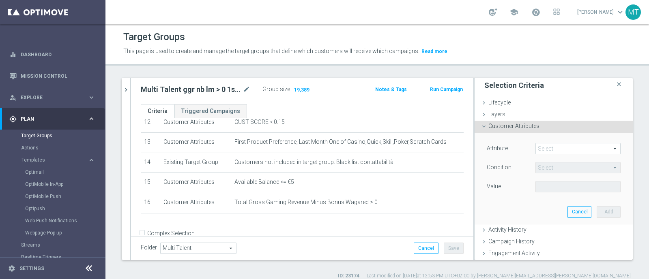
click at [548, 146] on span at bounding box center [578, 149] width 84 height 11
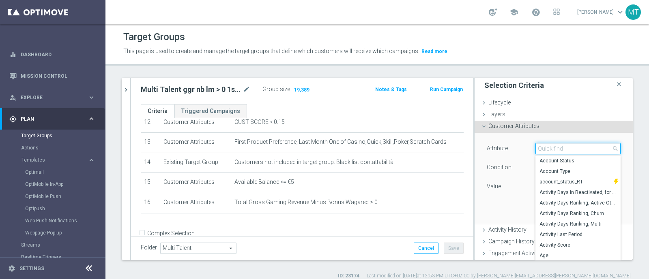
click at [548, 146] on input "search" at bounding box center [577, 148] width 85 height 11
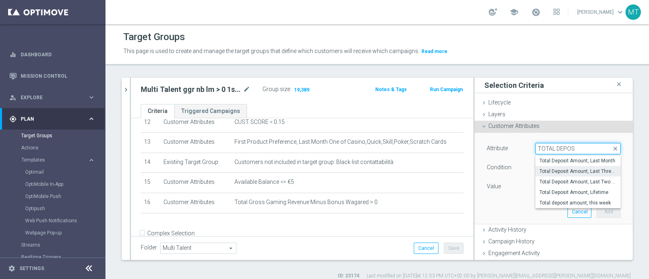
type input "TOTAL DEPOS"
click at [548, 172] on span "Total Deposit Amount, Last Three Months" at bounding box center [577, 171] width 77 height 6
type input "Total Deposit Amount, Last Three Months"
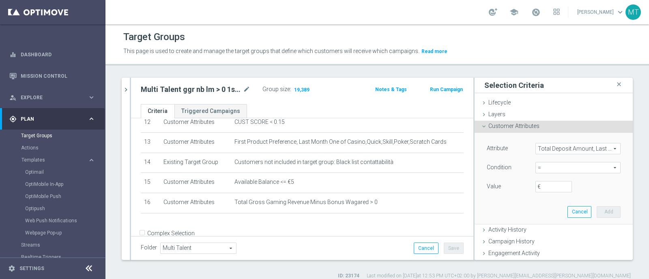
click at [538, 171] on span "=" at bounding box center [578, 168] width 84 height 11
click at [539, 223] on span ">" at bounding box center [577, 222] width 77 height 6
type input ">"
click at [537, 183] on label "€" at bounding box center [541, 186] width 8 height 7
click at [535, 183] on input "€" at bounding box center [553, 186] width 37 height 11
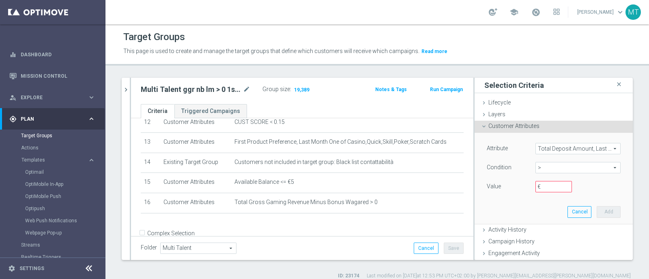
click at [479, 27] on header "Target Groups This page is used to create and manage the target groups that def…" at bounding box center [376, 44] width 543 height 41
click at [538, 190] on input "€" at bounding box center [553, 186] width 37 height 11
type input "30"
click at [597, 212] on button "Add" at bounding box center [609, 211] width 24 height 11
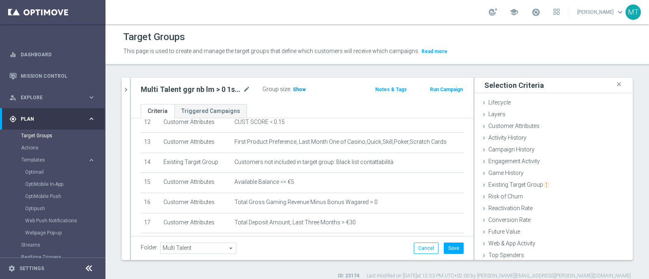
click at [295, 90] on span "Show" at bounding box center [299, 90] width 13 height 6
